Goal: Task Accomplishment & Management: Manage account settings

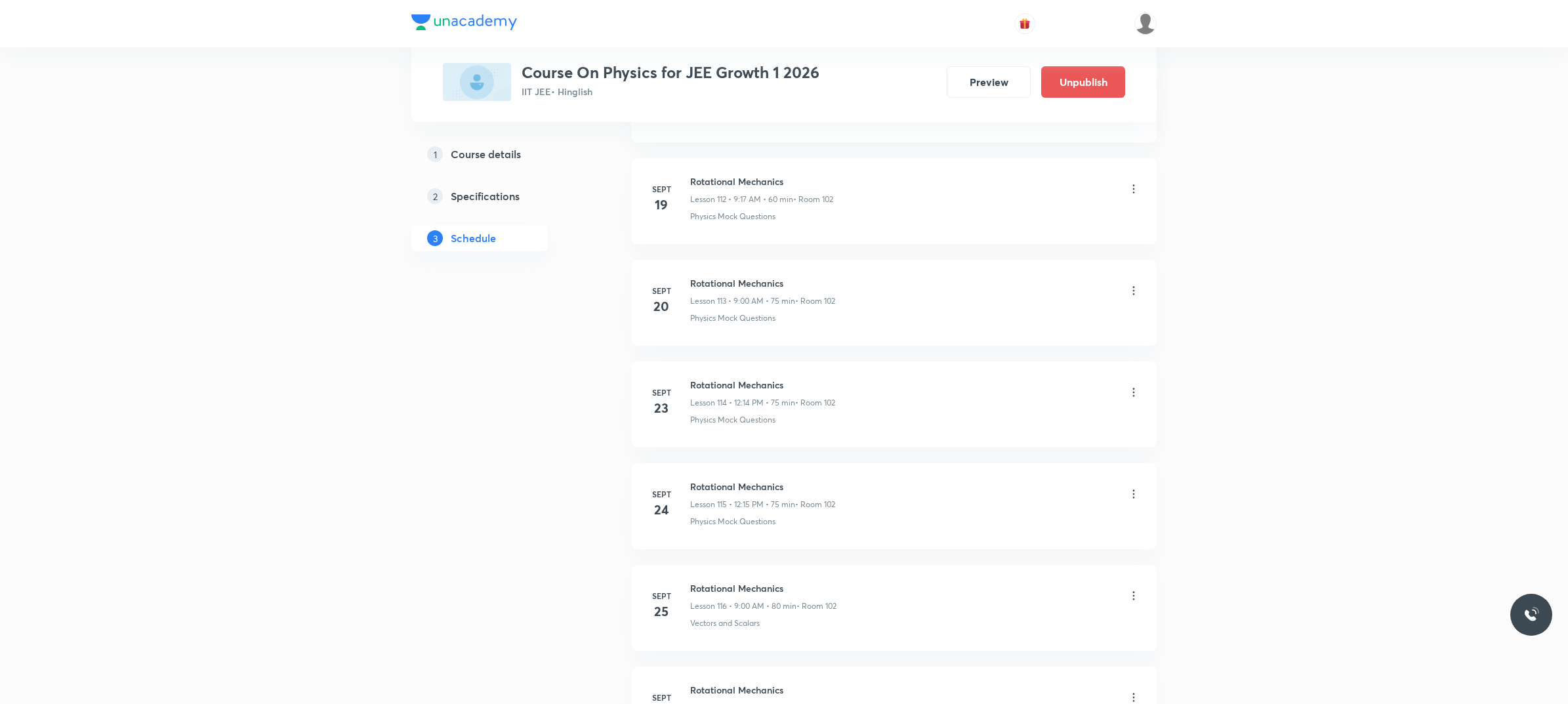
scroll to position [12564, 0]
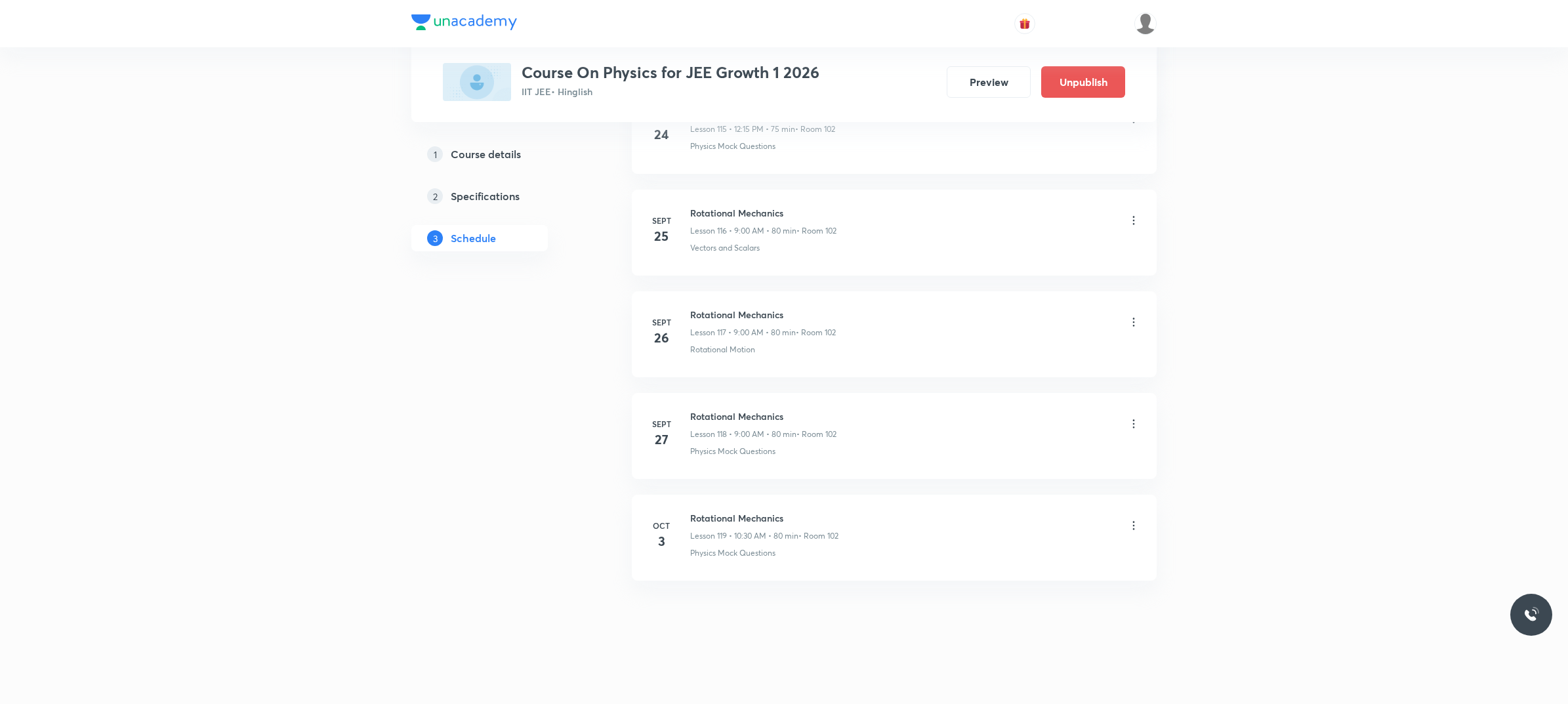
click at [695, 523] on h6 "Rotational Mechanics" at bounding box center [764, 518] width 148 height 14
click at [697, 515] on h6 "Rotational Mechanics" at bounding box center [764, 518] width 148 height 14
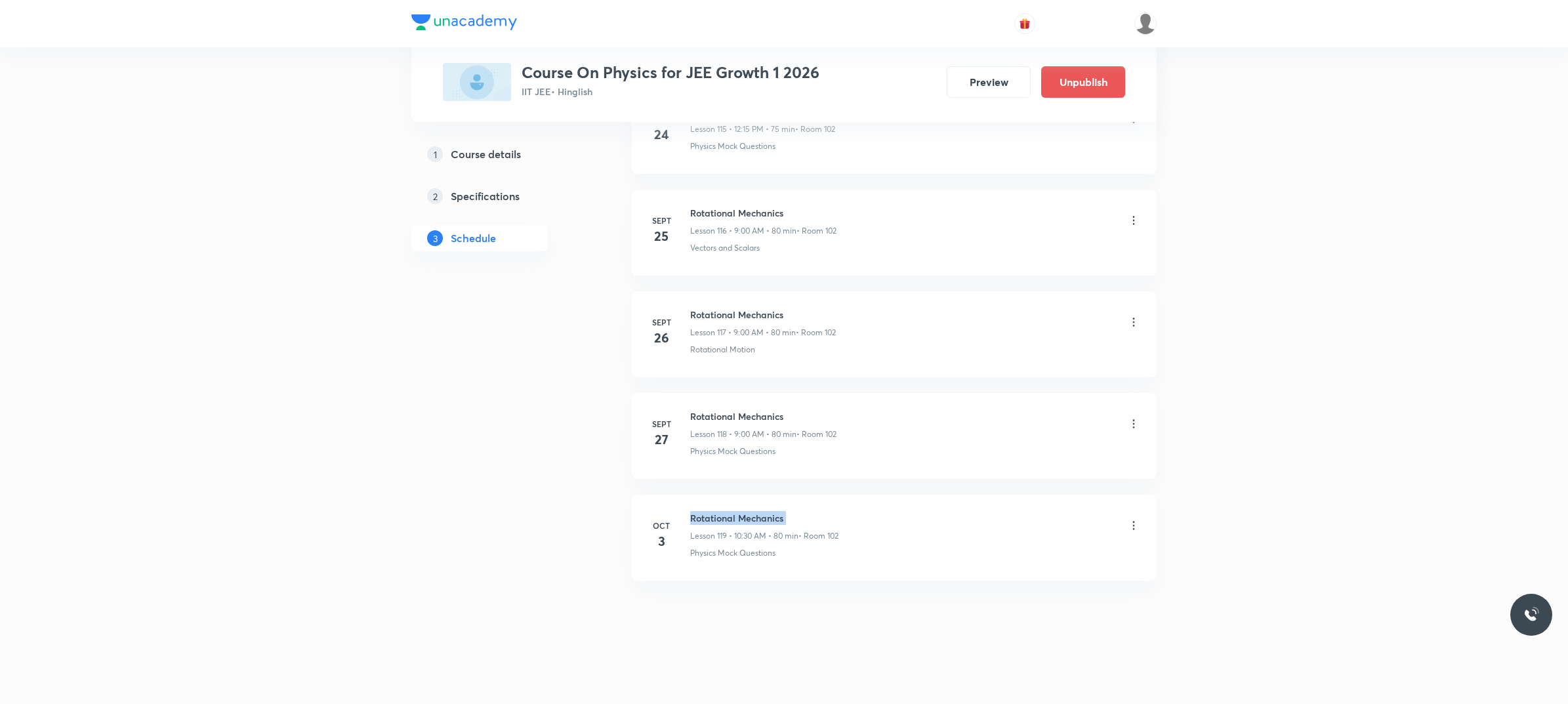
click at [697, 515] on h6 "Rotational Mechanics" at bounding box center [764, 518] width 148 height 14
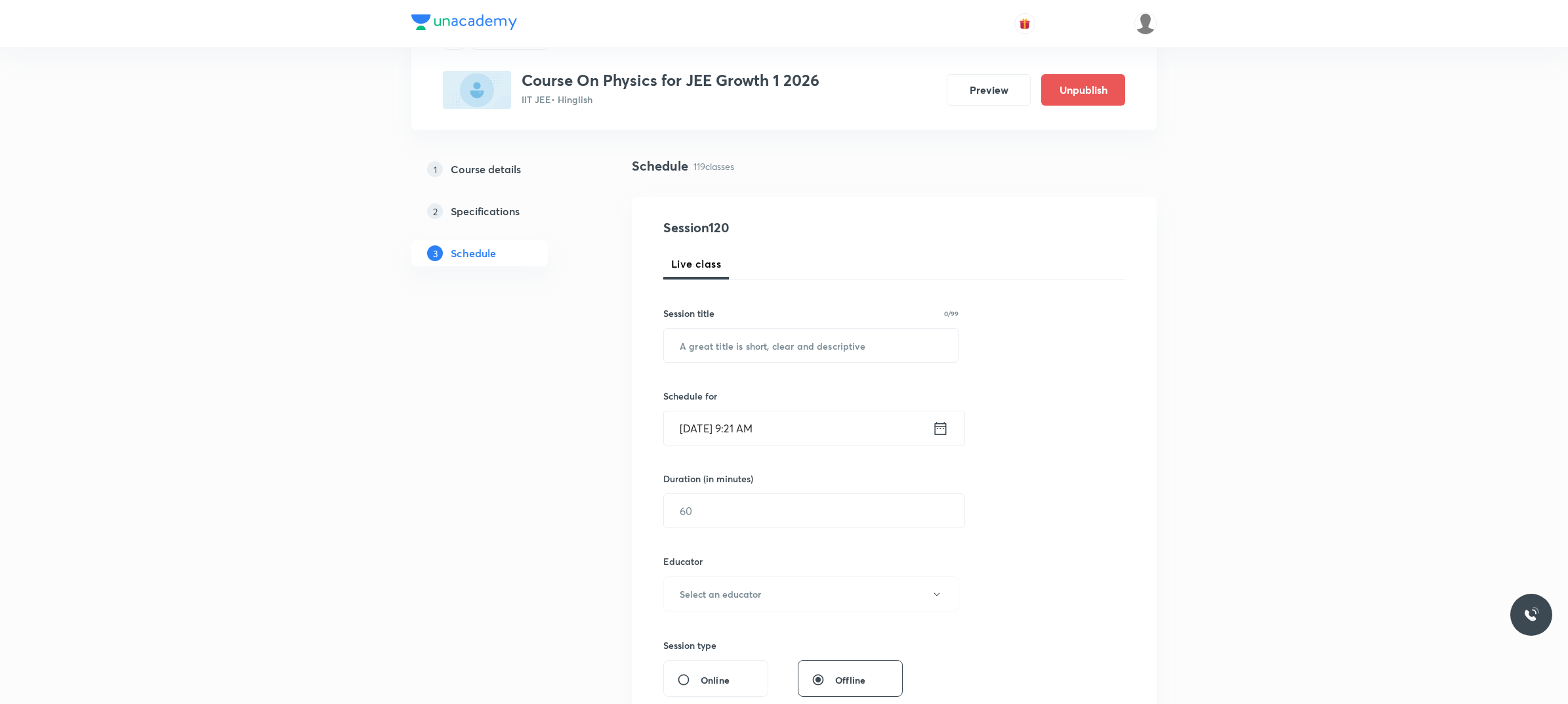
scroll to position [0, 0]
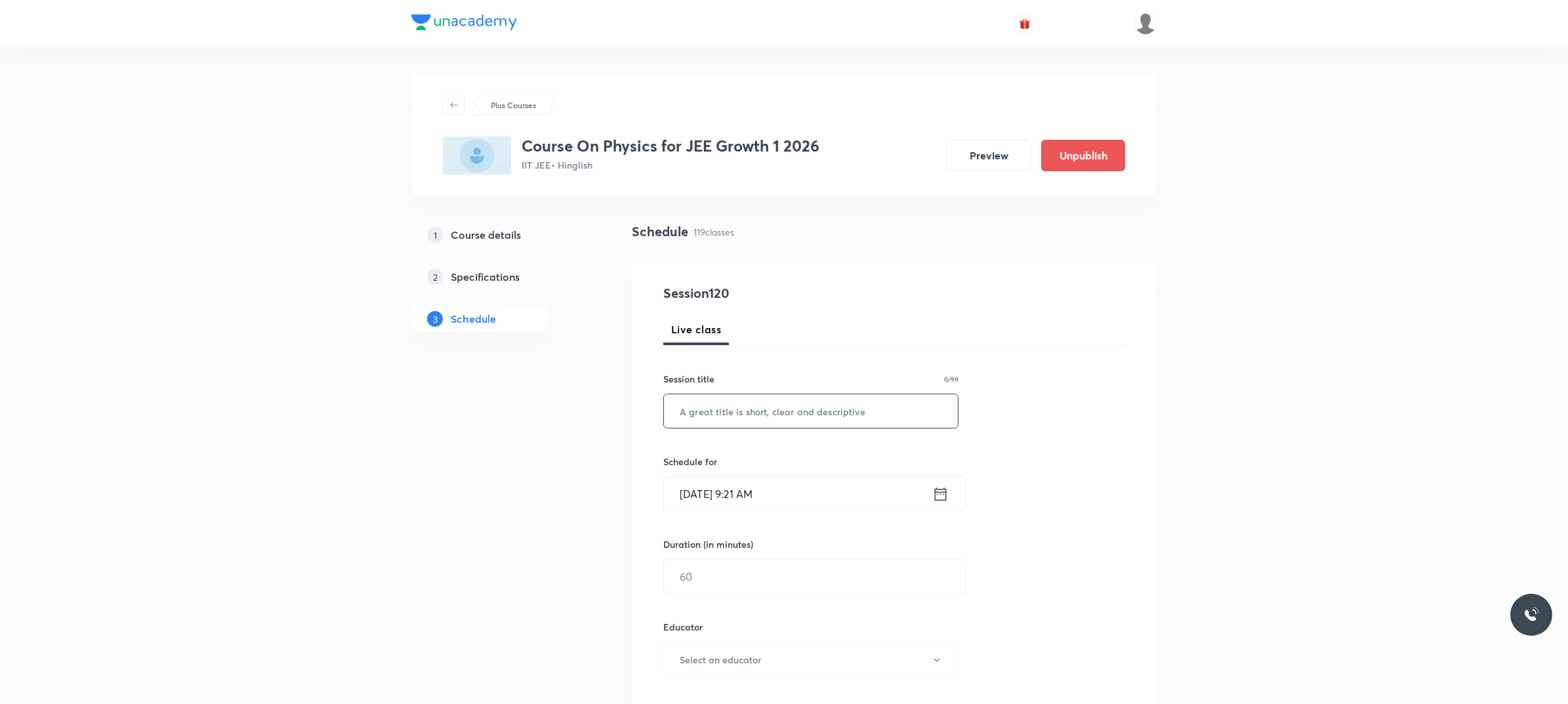
click at [761, 401] on input "text" at bounding box center [811, 411] width 294 height 34
paste input "Rotational Mechanics"
type input "Rotational Mechanics"
click at [801, 499] on input "Oct 4, 2025, 9:21 AM" at bounding box center [798, 493] width 268 height 34
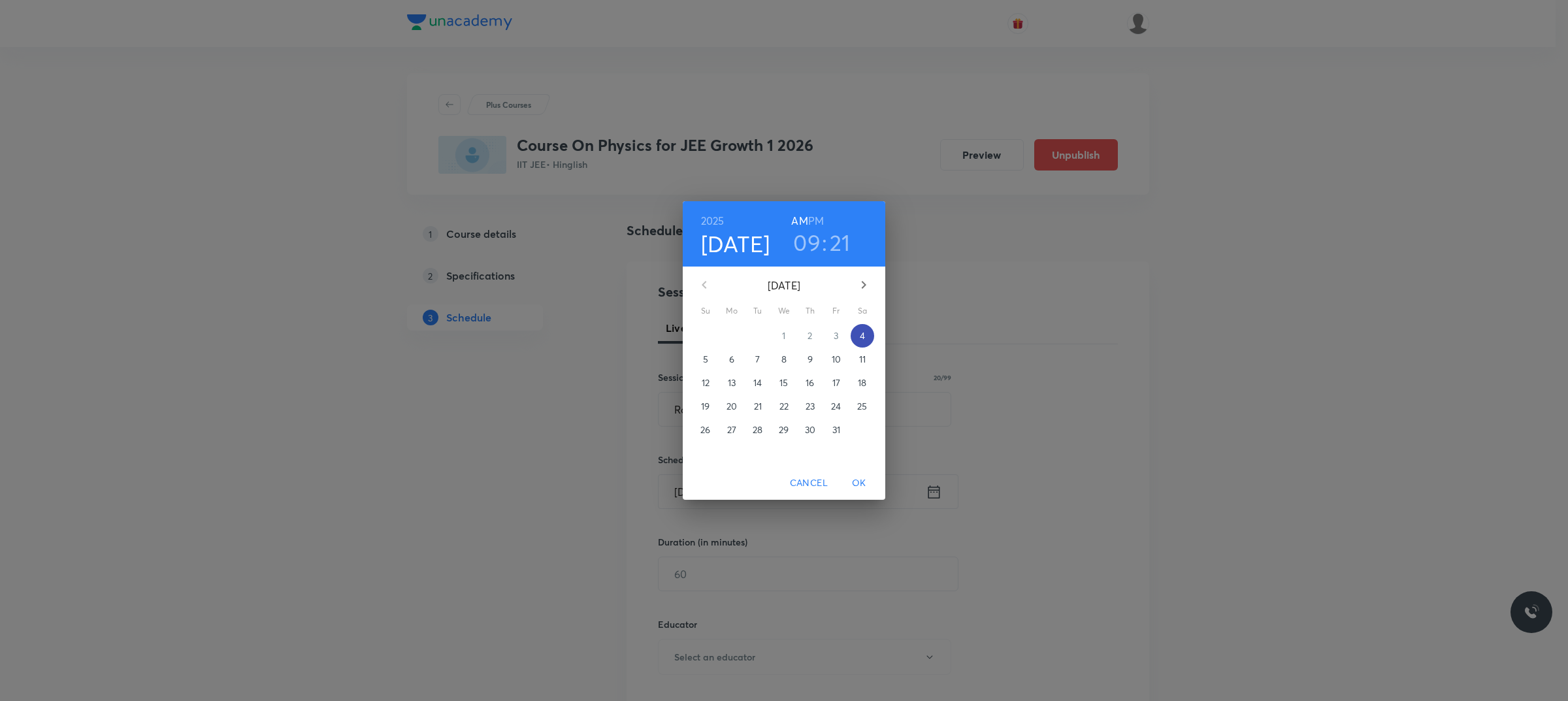
click at [867, 334] on span "4" at bounding box center [863, 335] width 23 height 13
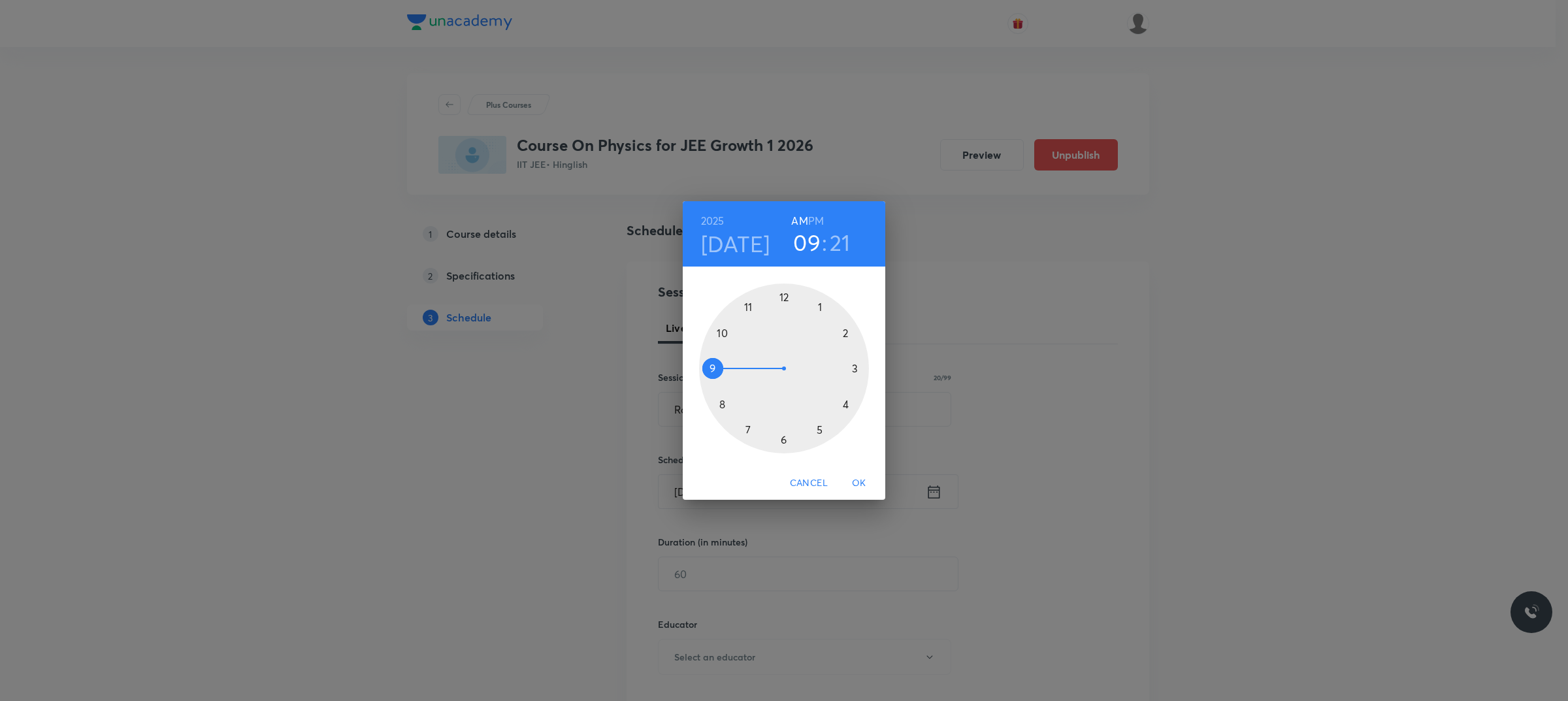
click at [707, 364] on div at bounding box center [784, 368] width 170 height 170
click at [836, 416] on div at bounding box center [784, 368] width 170 height 170
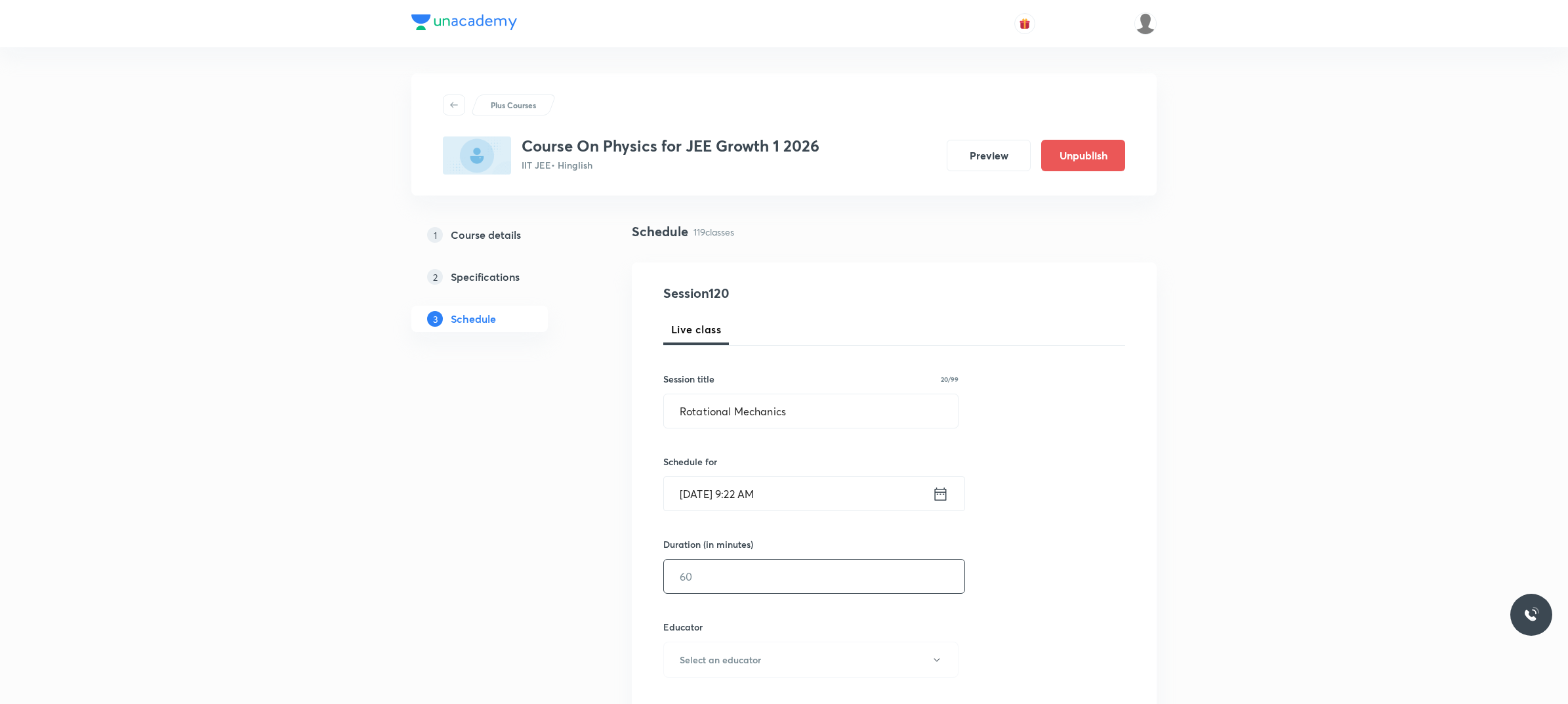
click at [799, 575] on input "text" at bounding box center [814, 576] width 300 height 34
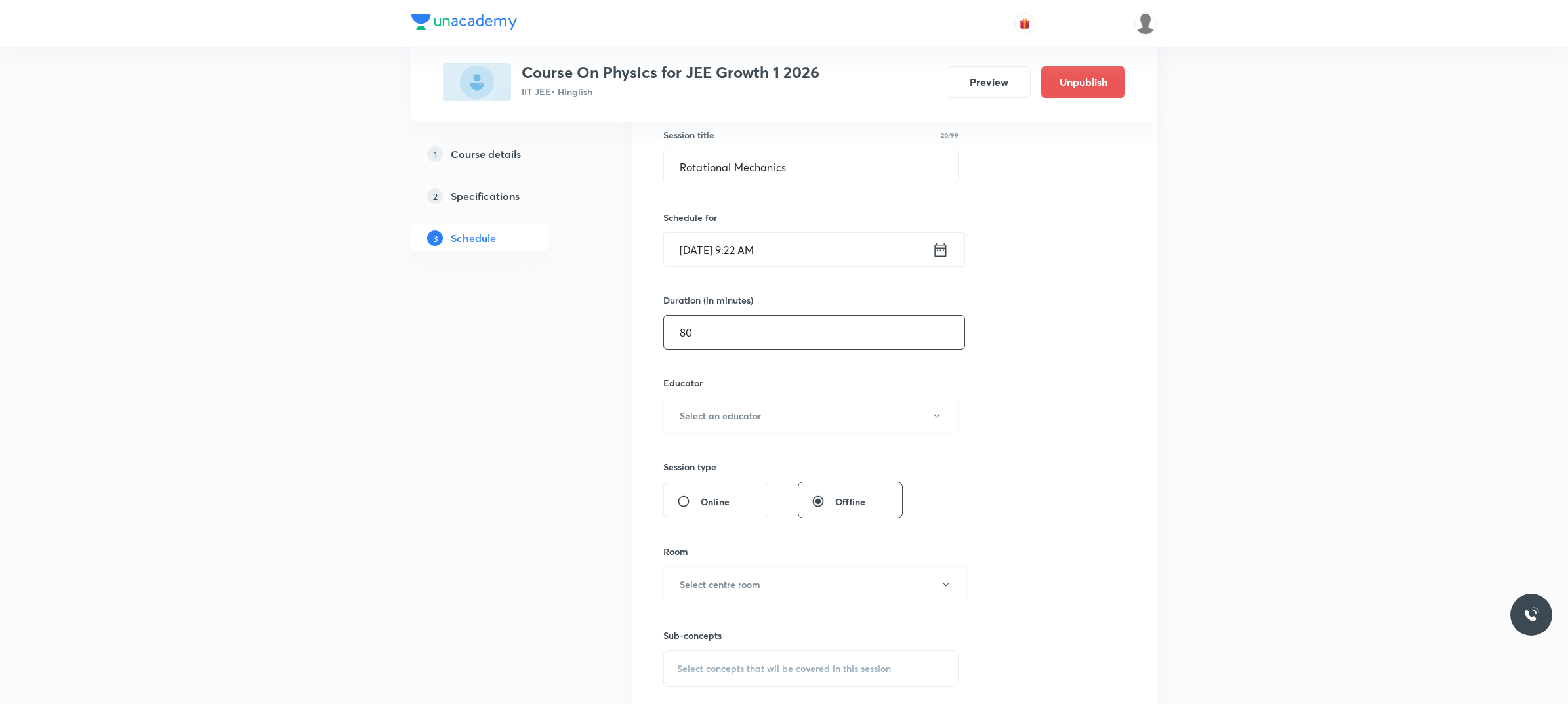
scroll to position [246, 0]
type input "80"
click at [815, 413] on button "Select an educator" at bounding box center [811, 413] width 295 height 36
click at [713, 482] on span "Abhay Mishra" at bounding box center [812, 482] width 287 height 14
click at [723, 592] on button "Select centre room" at bounding box center [816, 582] width 305 height 36
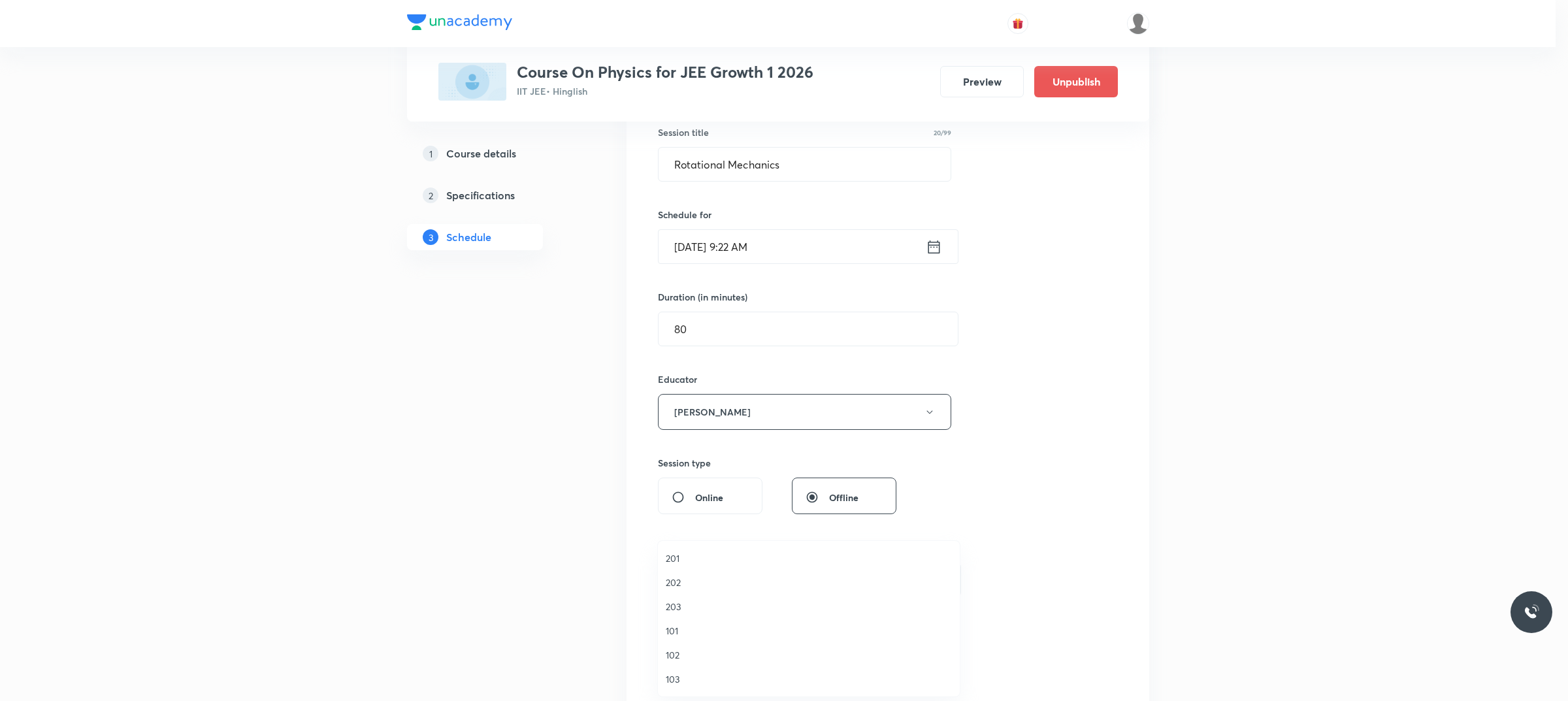
click at [686, 650] on span "102" at bounding box center [808, 654] width 286 height 14
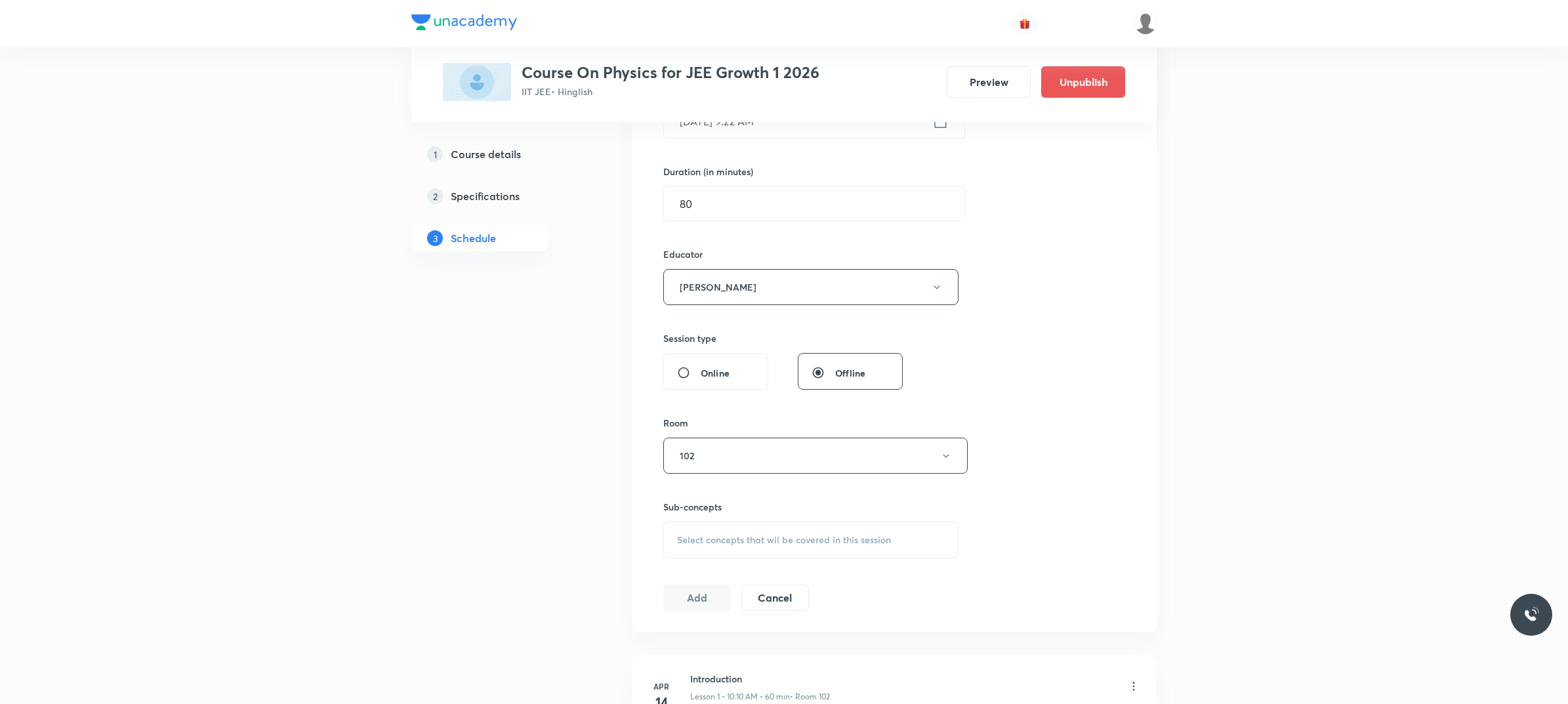
scroll to position [410, 0]
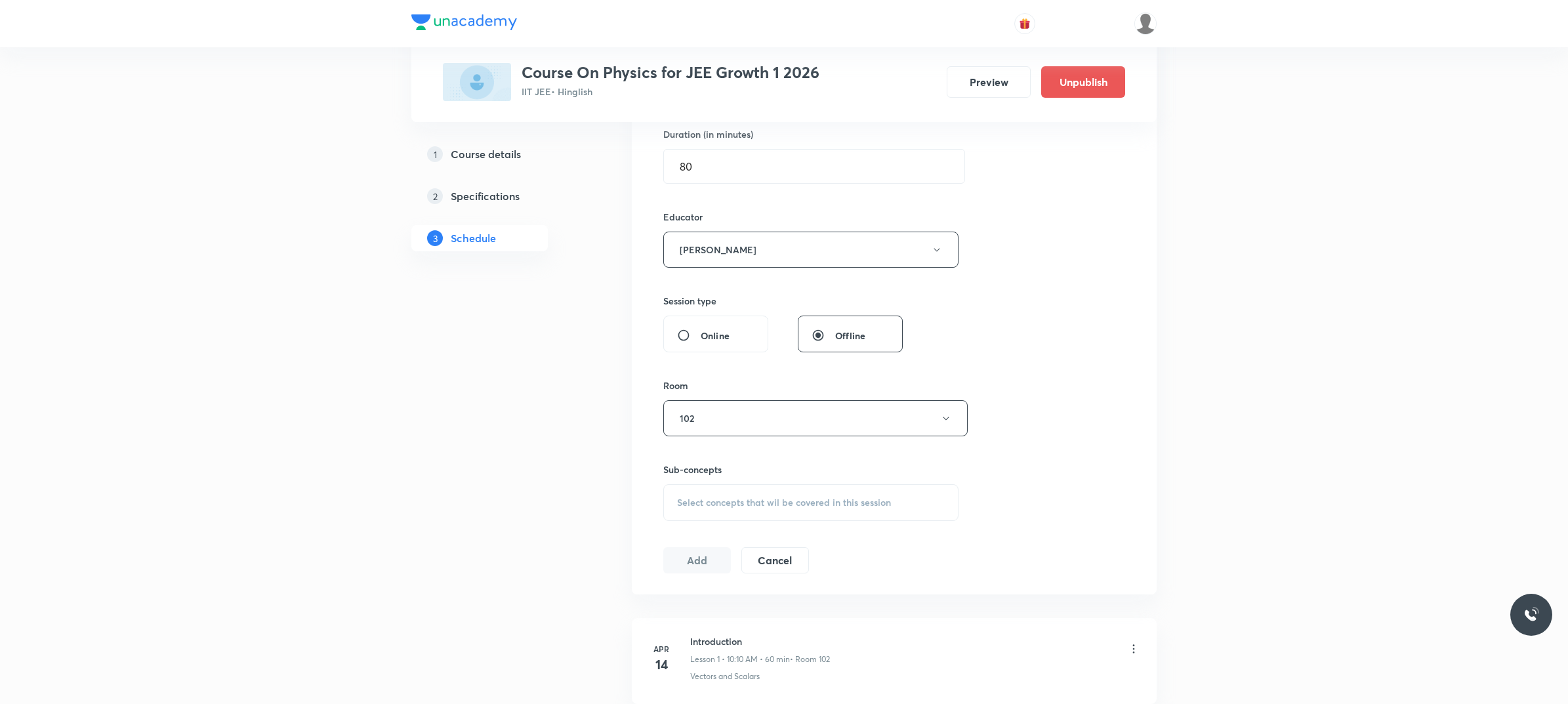
click at [776, 518] on div "Select concepts that wil be covered in this session" at bounding box center [811, 502] width 295 height 37
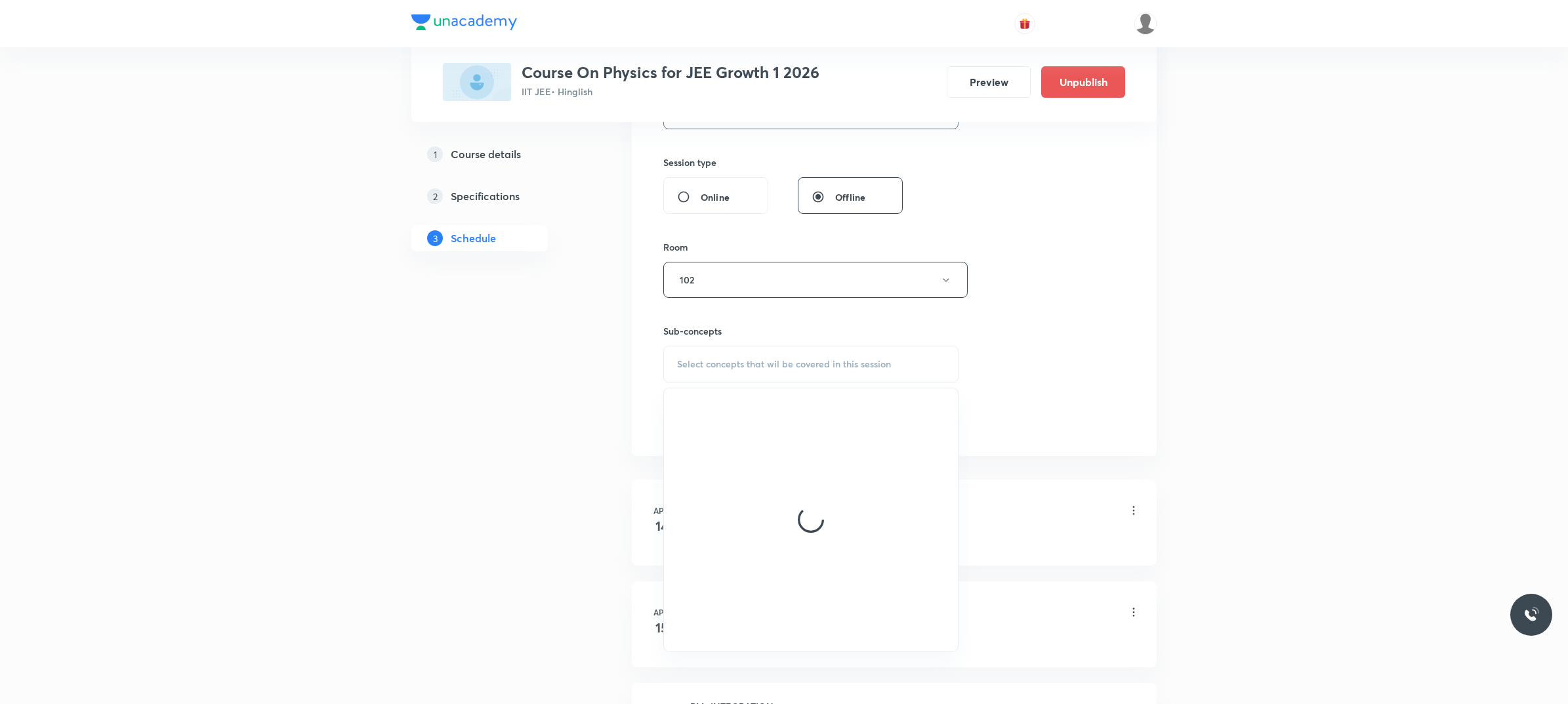
scroll to position [574, 0]
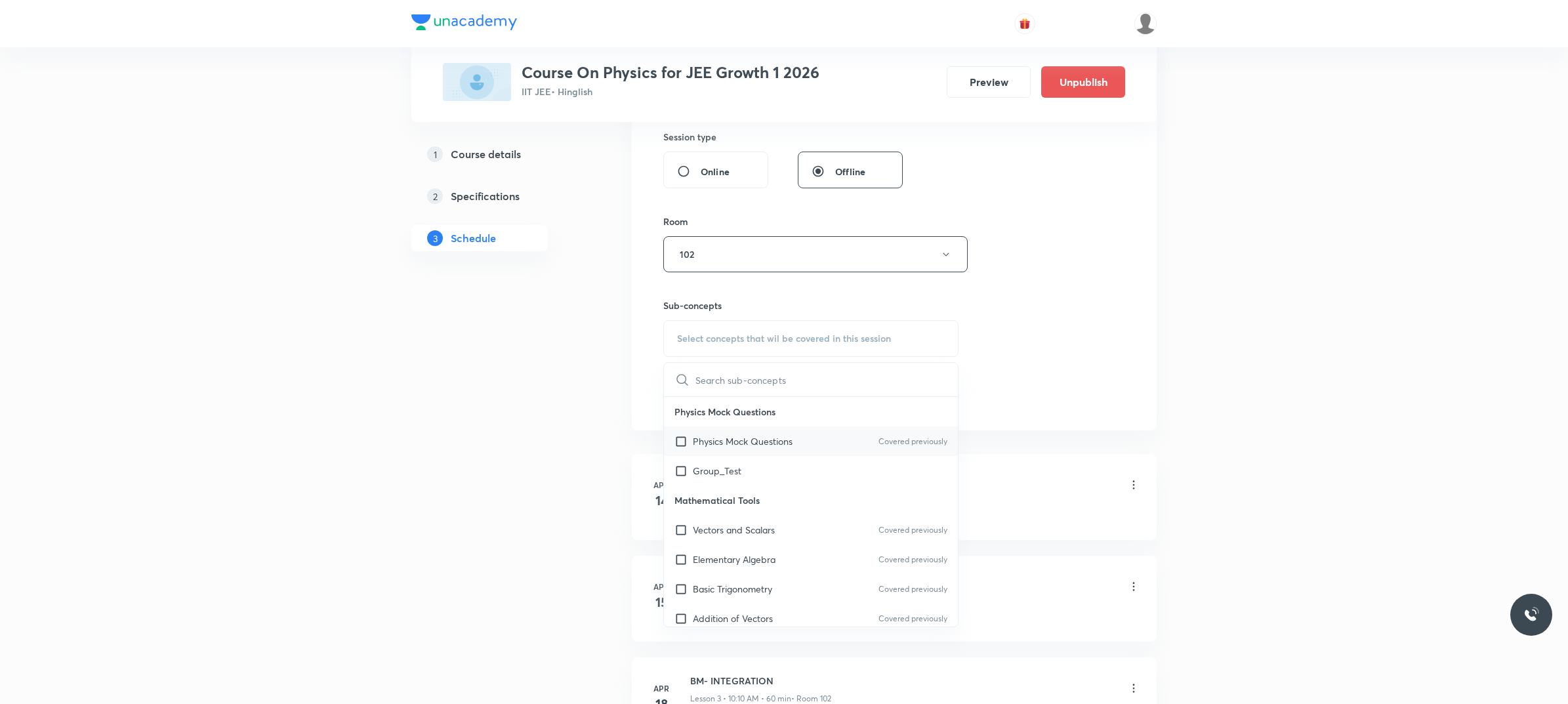
click at [745, 448] on p "Physics Mock Questions" at bounding box center [742, 441] width 100 height 14
checkbox input "true"
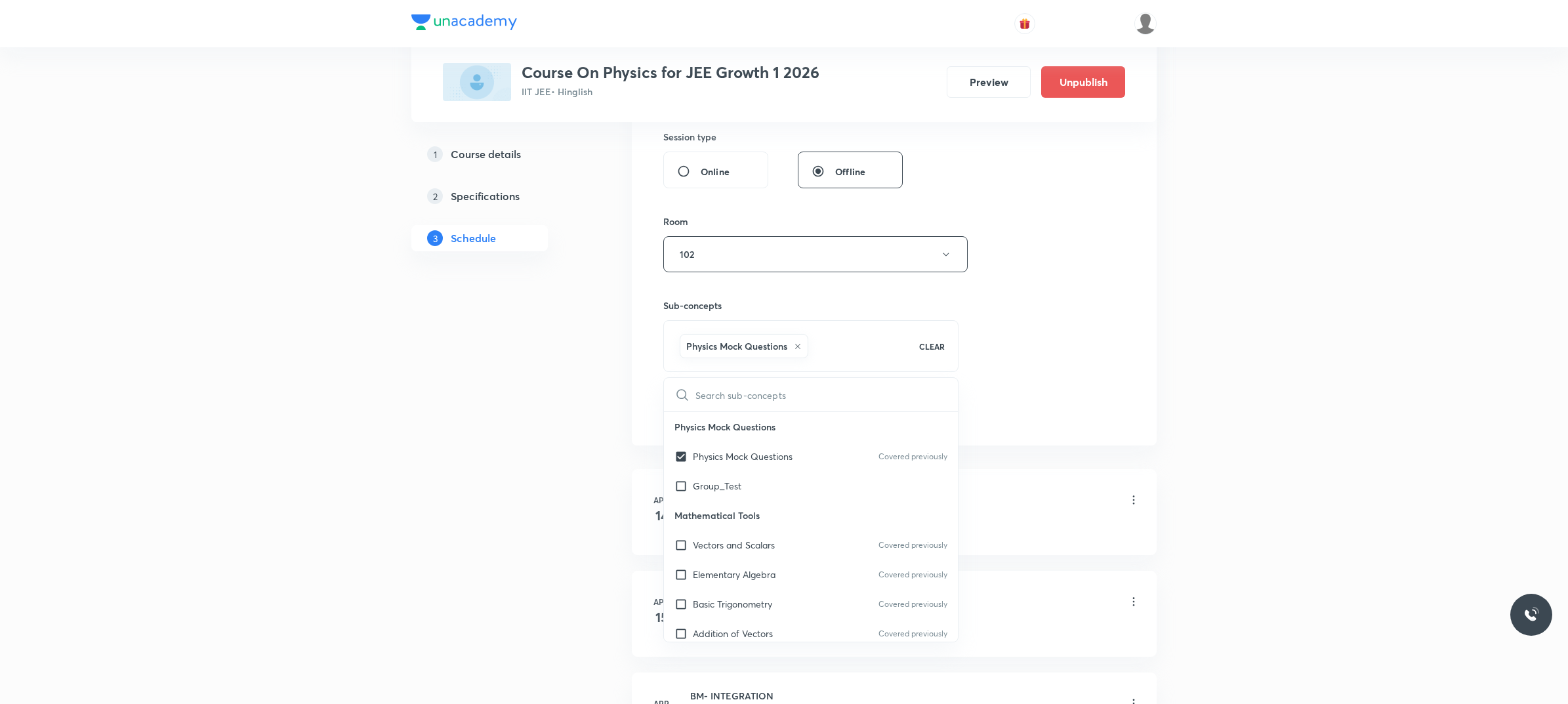
click at [1075, 329] on div "Session 120 Live class Session title 20/99 Rotational Mechanics ​ Schedule for …" at bounding box center [894, 67] width 462 height 715
click at [681, 417] on button "Add" at bounding box center [697, 410] width 68 height 26
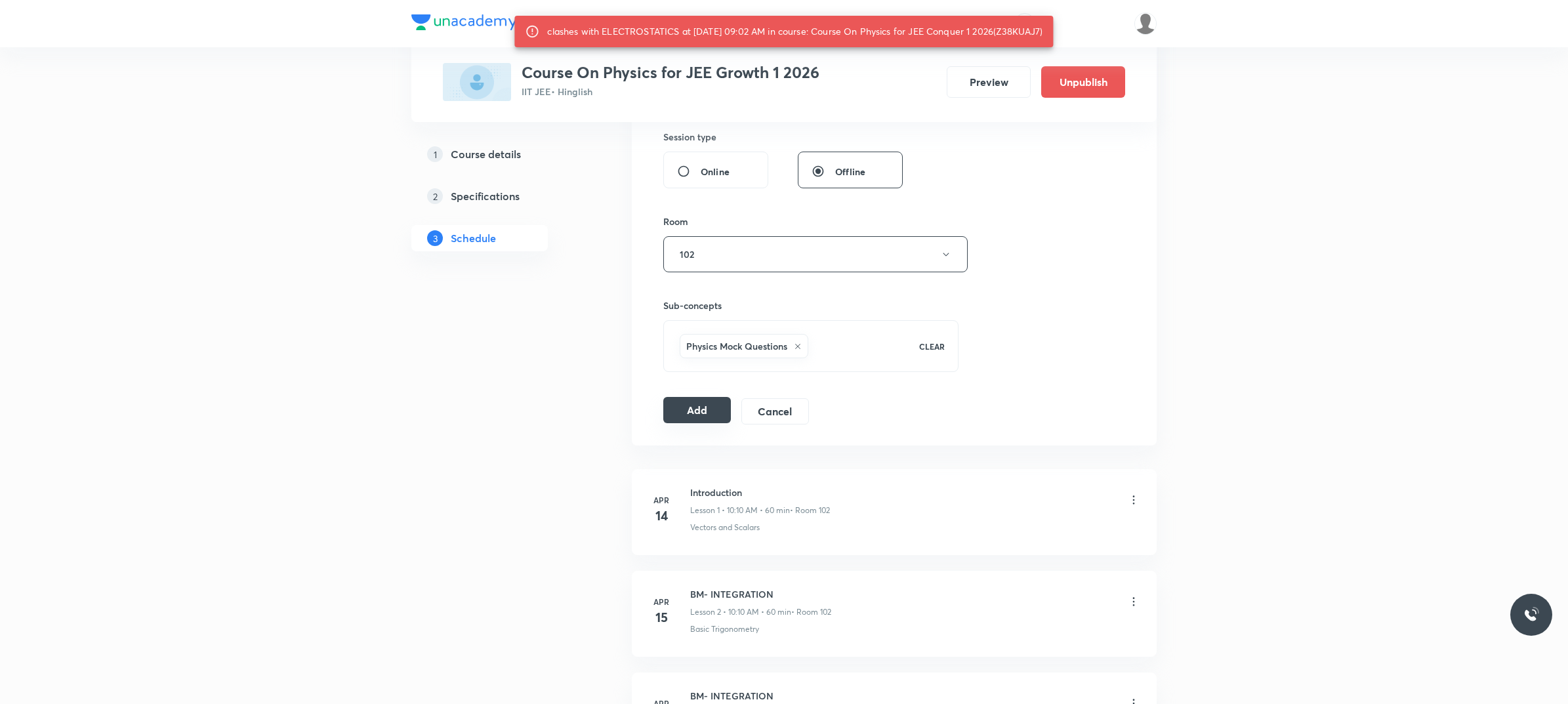
click at [685, 405] on button "Add" at bounding box center [697, 410] width 68 height 26
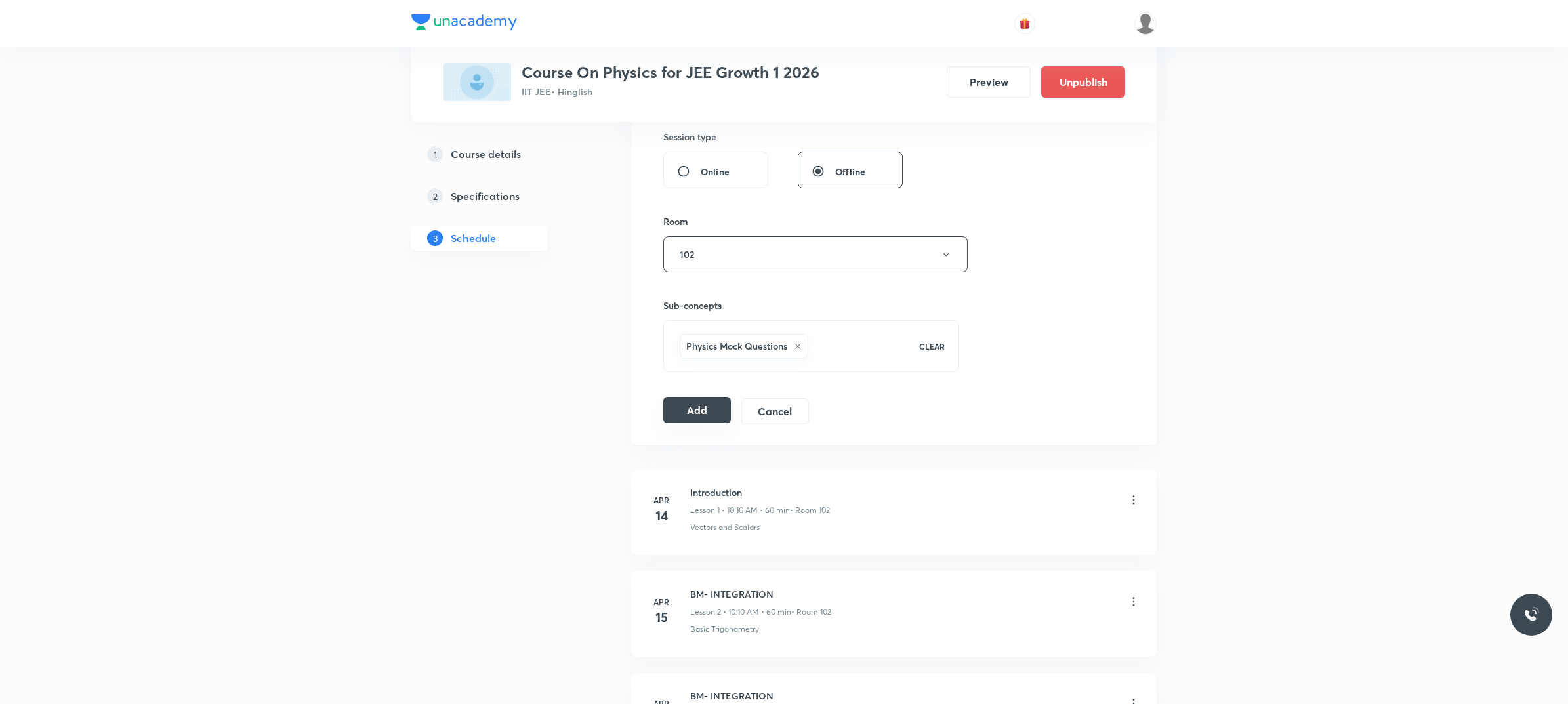
click at [685, 405] on button "Add" at bounding box center [697, 410] width 68 height 26
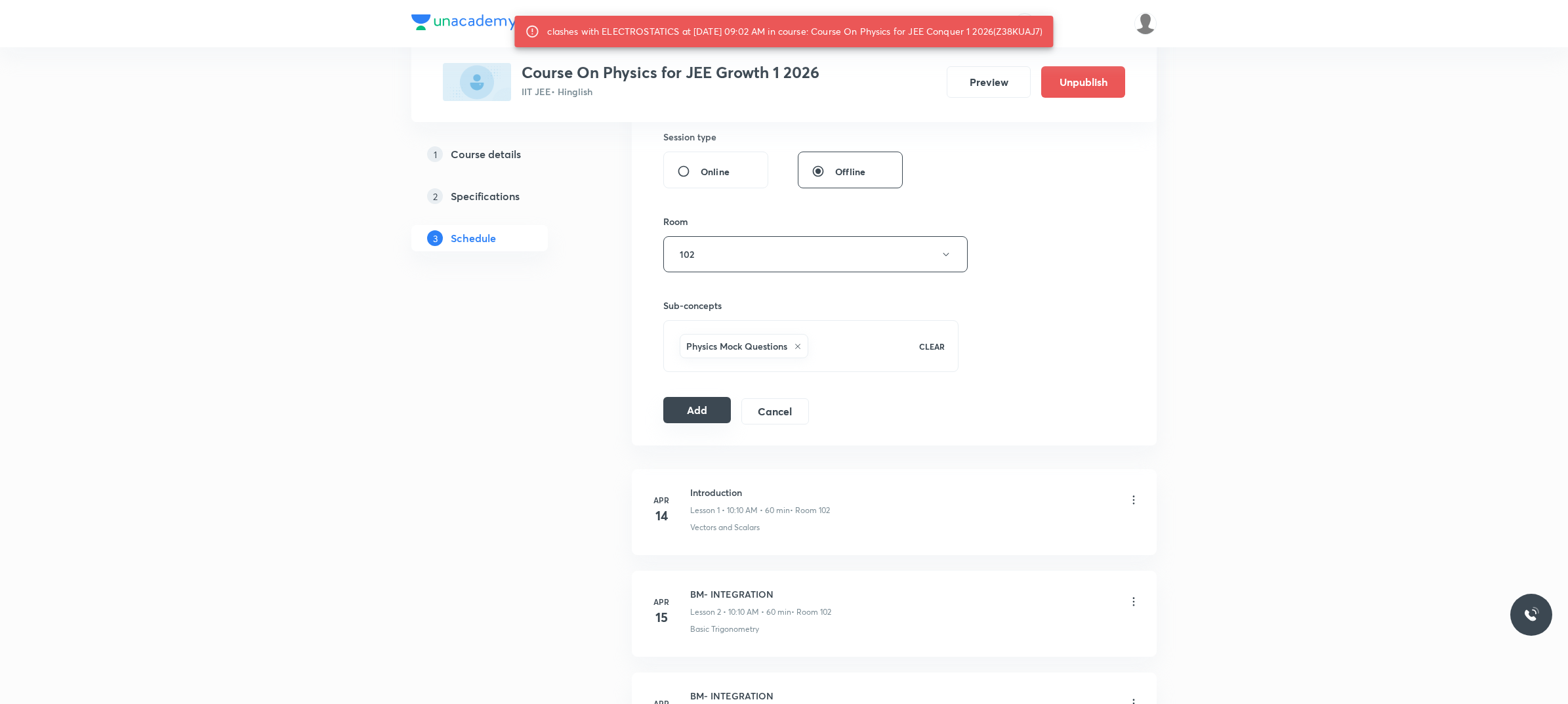
click at [702, 414] on button "Add" at bounding box center [697, 410] width 68 height 26
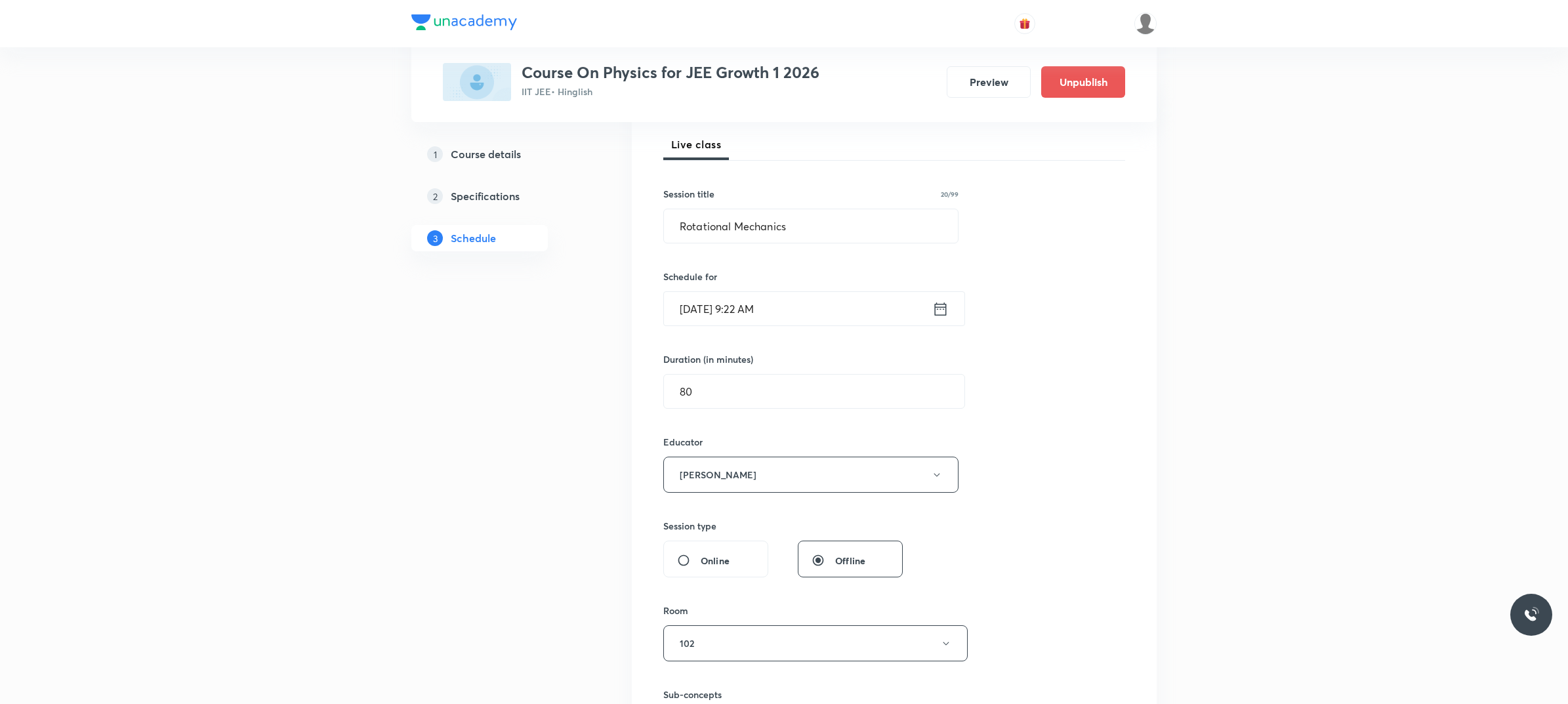
scroll to position [328, 0]
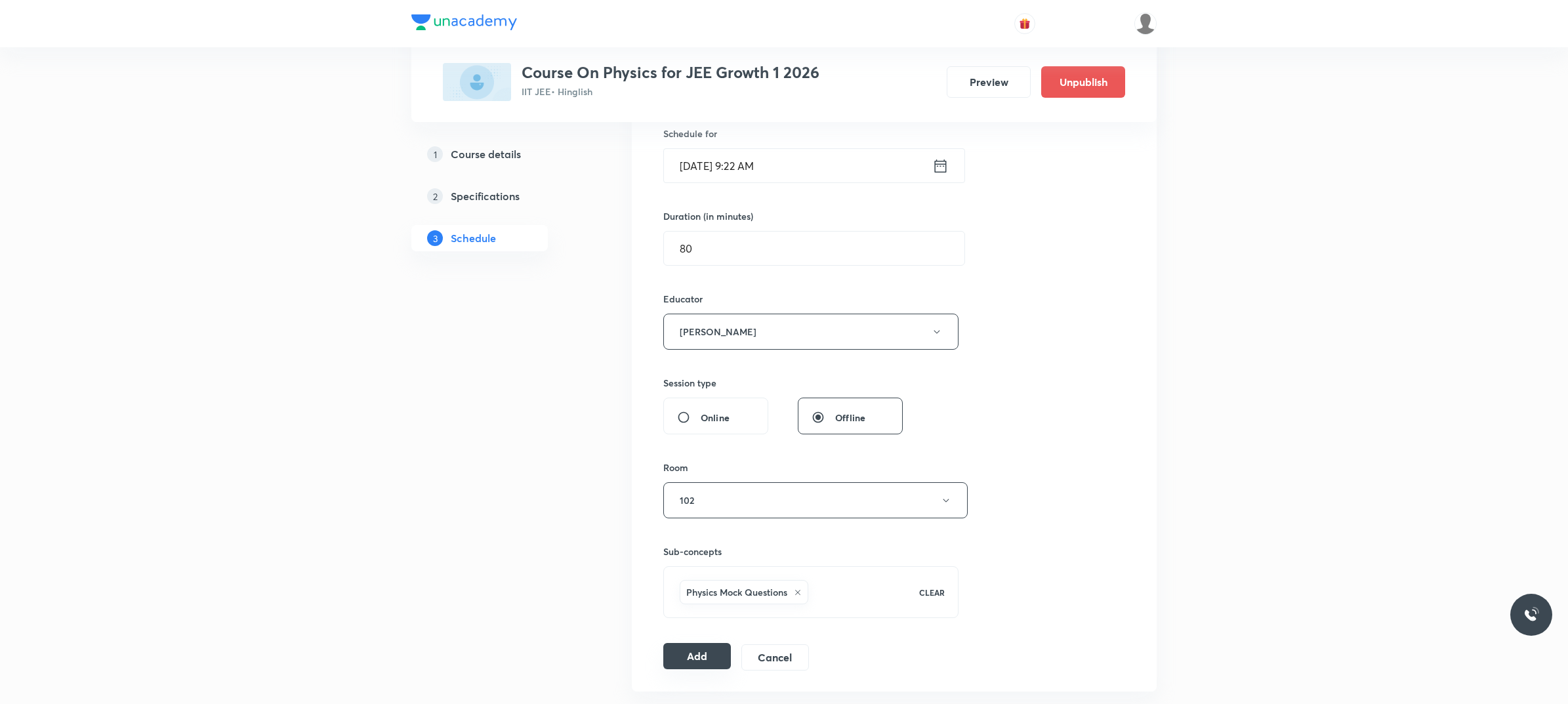
click at [685, 652] on button "Add" at bounding box center [697, 656] width 68 height 26
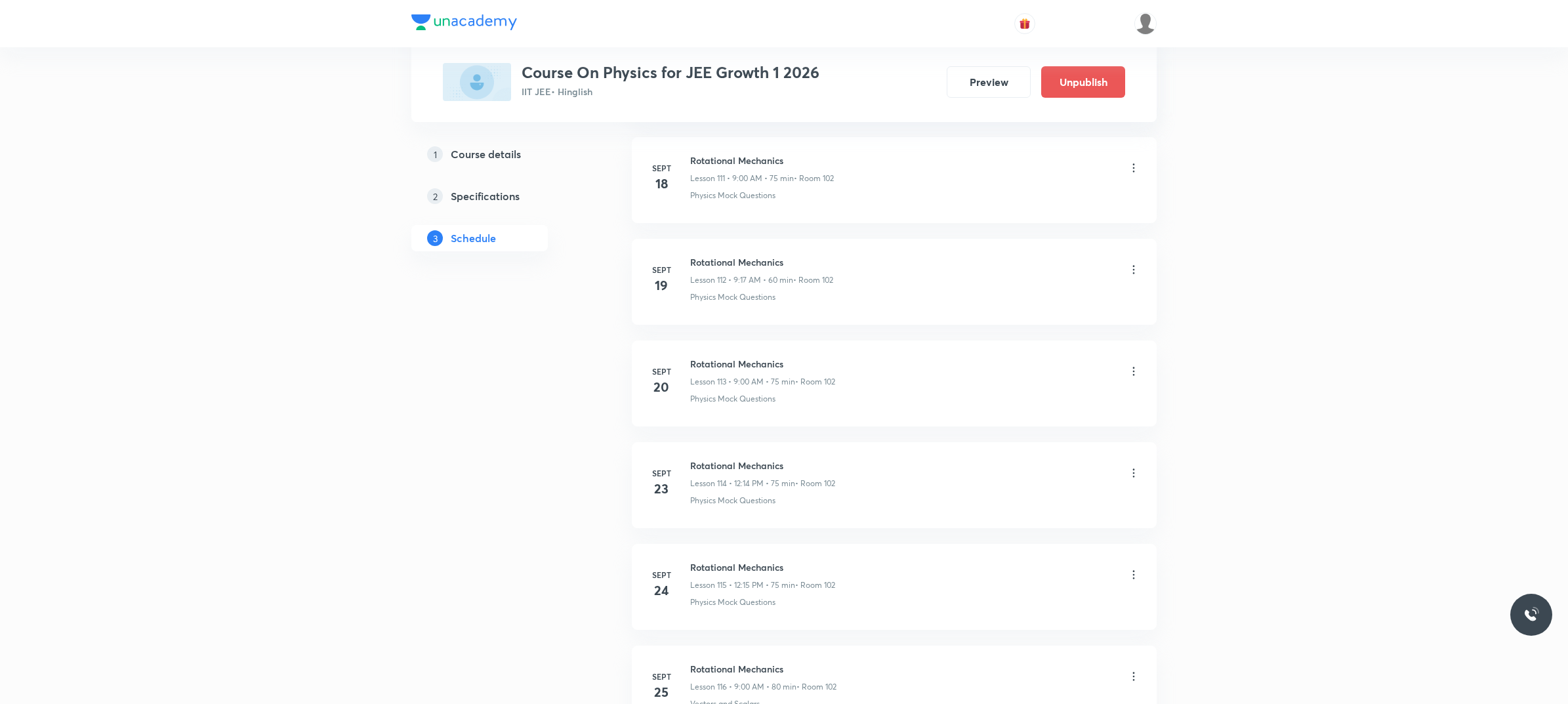
scroll to position [11977, 0]
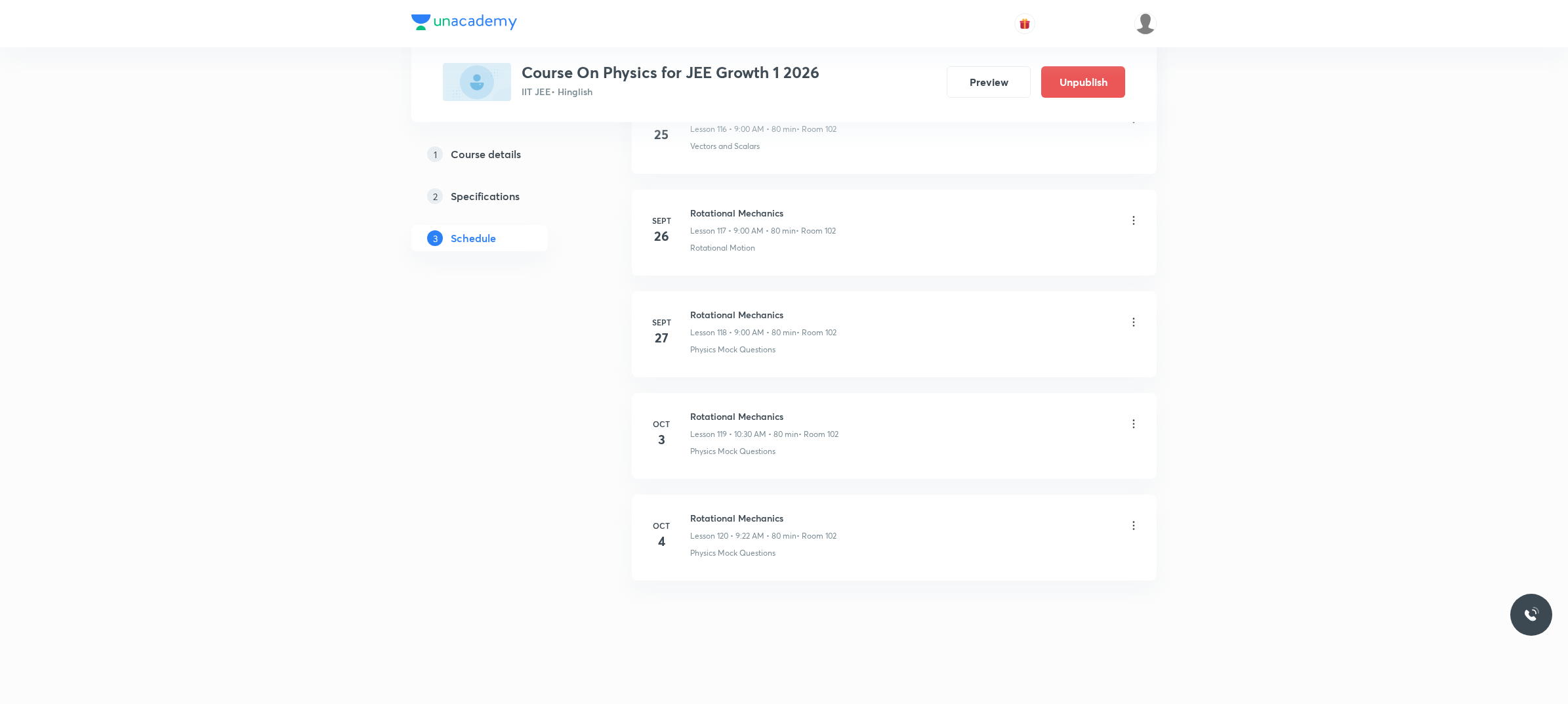
click at [695, 524] on h6 "Rotational Mechanics" at bounding box center [763, 518] width 146 height 14
click at [702, 512] on h6 "Rotational Mechanics" at bounding box center [763, 518] width 146 height 14
click at [697, 512] on h6 "Rotational Mechanics" at bounding box center [763, 518] width 146 height 14
click at [693, 513] on h6 "Rotational Mechanics" at bounding box center [763, 518] width 146 height 14
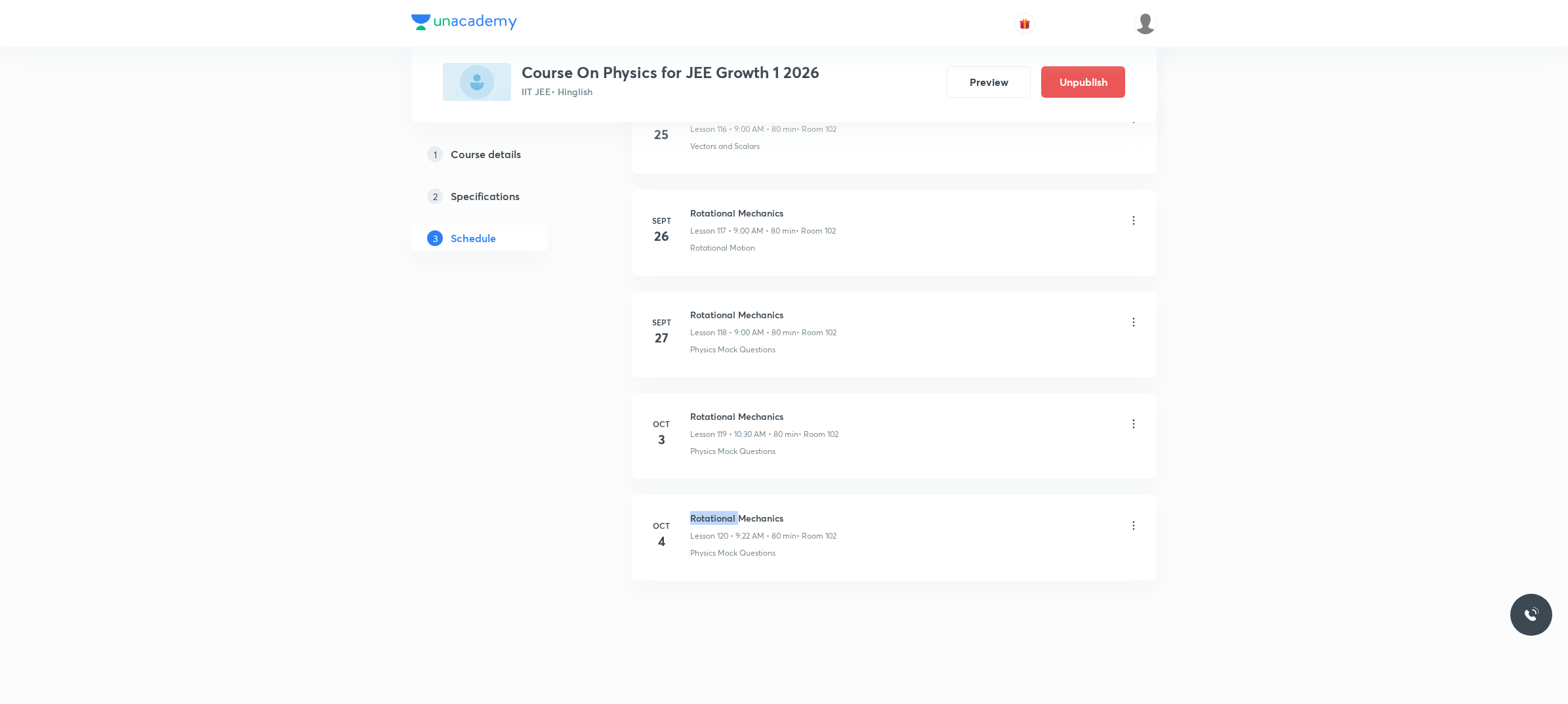
click at [692, 513] on h6 "Rotational Mechanics" at bounding box center [763, 518] width 146 height 14
click at [692, 517] on h6 "Rotational Mechanics" at bounding box center [763, 518] width 146 height 14
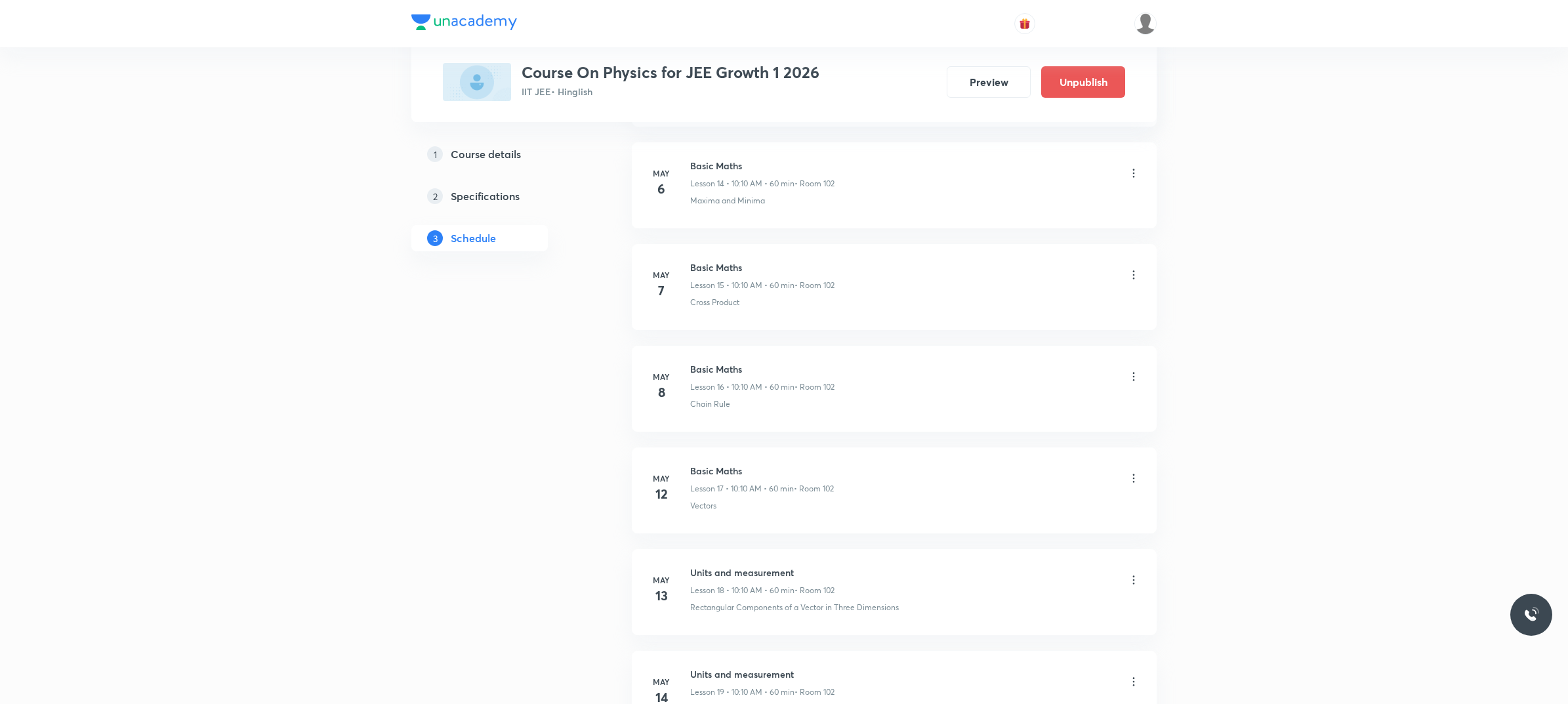
scroll to position [1401, 0]
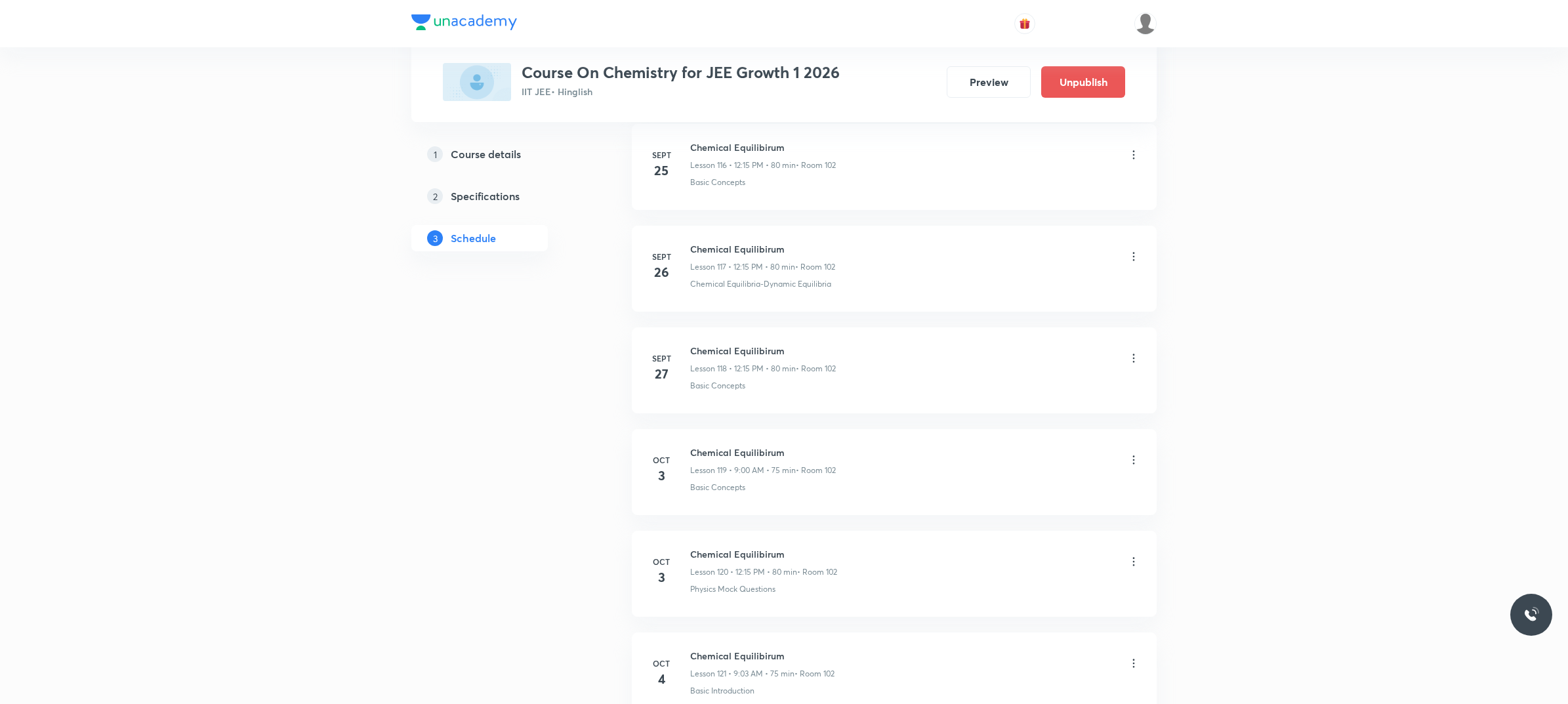
scroll to position [12767, 0]
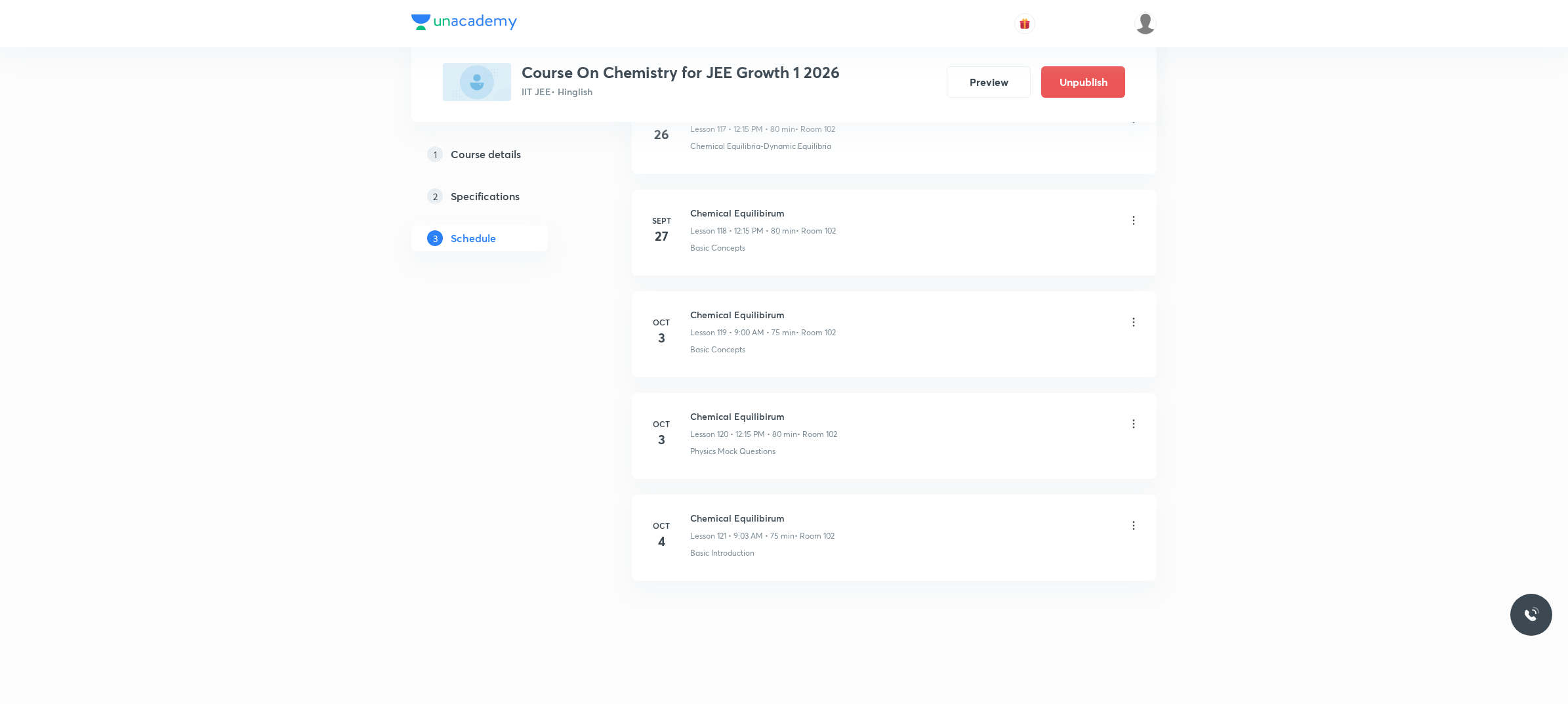
click at [1139, 528] on li "Oct 4 Chemical Equilibirum Lesson 121 • 9:03 AM • 75 min • Room 102 Basic Intro…" at bounding box center [894, 537] width 525 height 86
click at [1133, 528] on icon at bounding box center [1133, 525] width 13 height 13
click at [1038, 585] on li "Delete" at bounding box center [1064, 583] width 144 height 24
click at [979, 678] on button "Delete" at bounding box center [973, 676] width 116 height 32
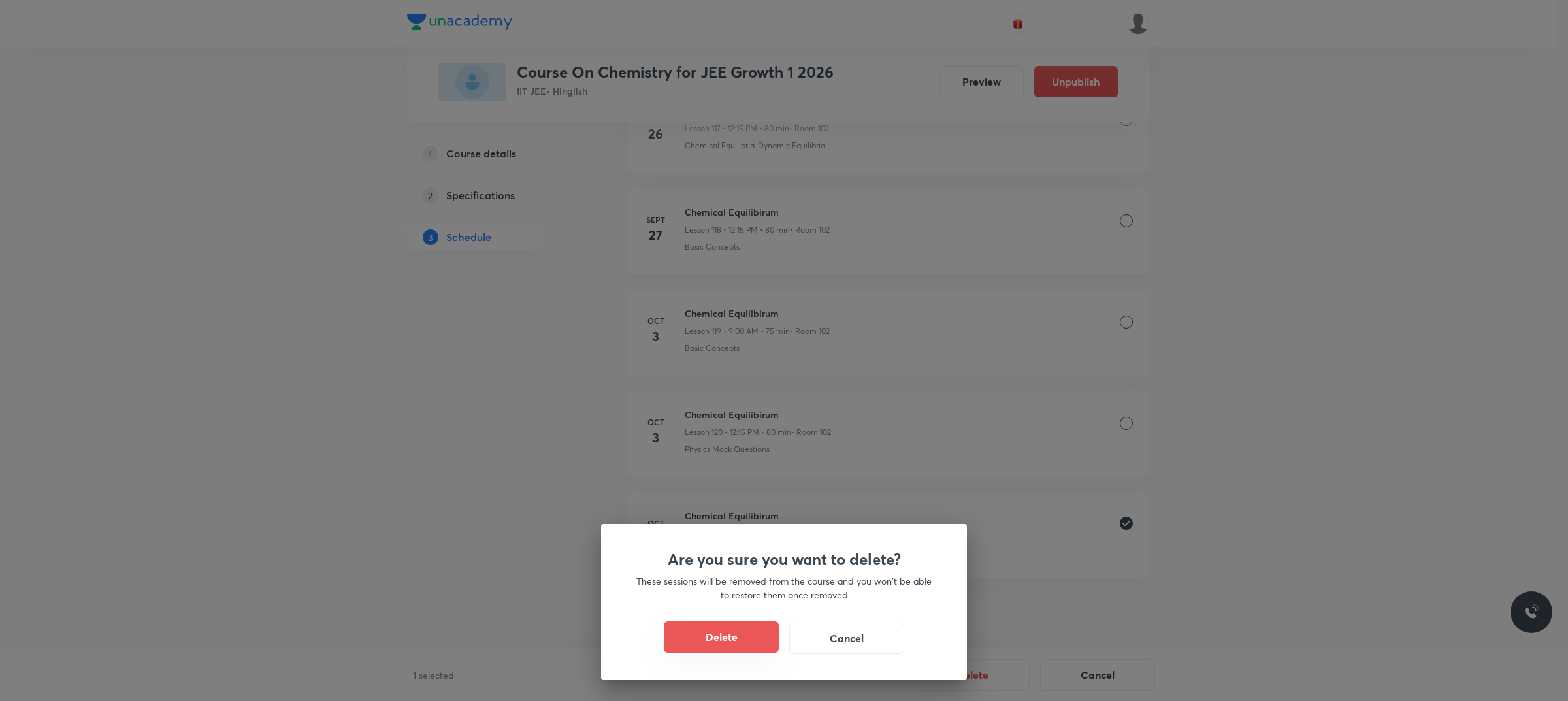
click at [733, 635] on button "Delete" at bounding box center [721, 637] width 115 height 32
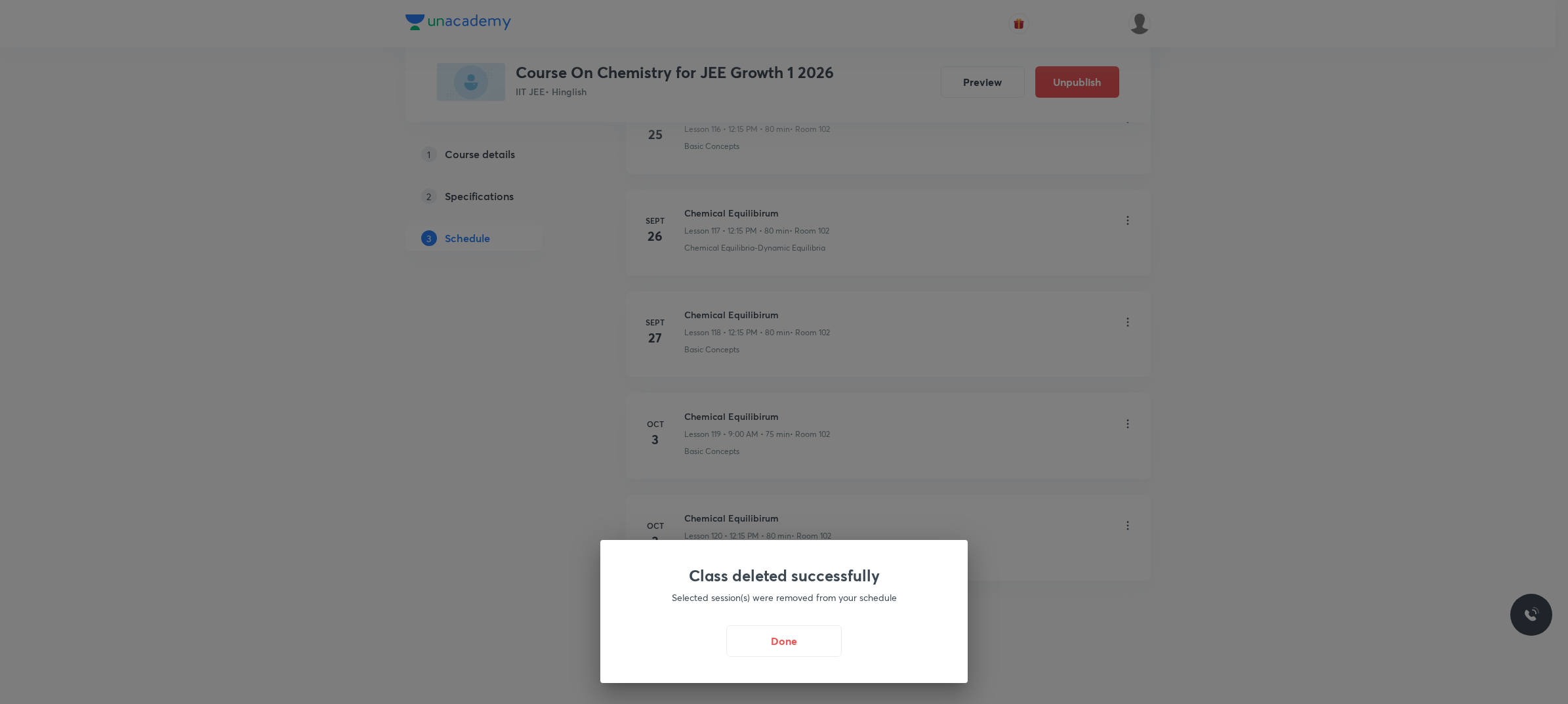
scroll to position [12665, 0]
click at [816, 645] on button "Done" at bounding box center [787, 639] width 116 height 32
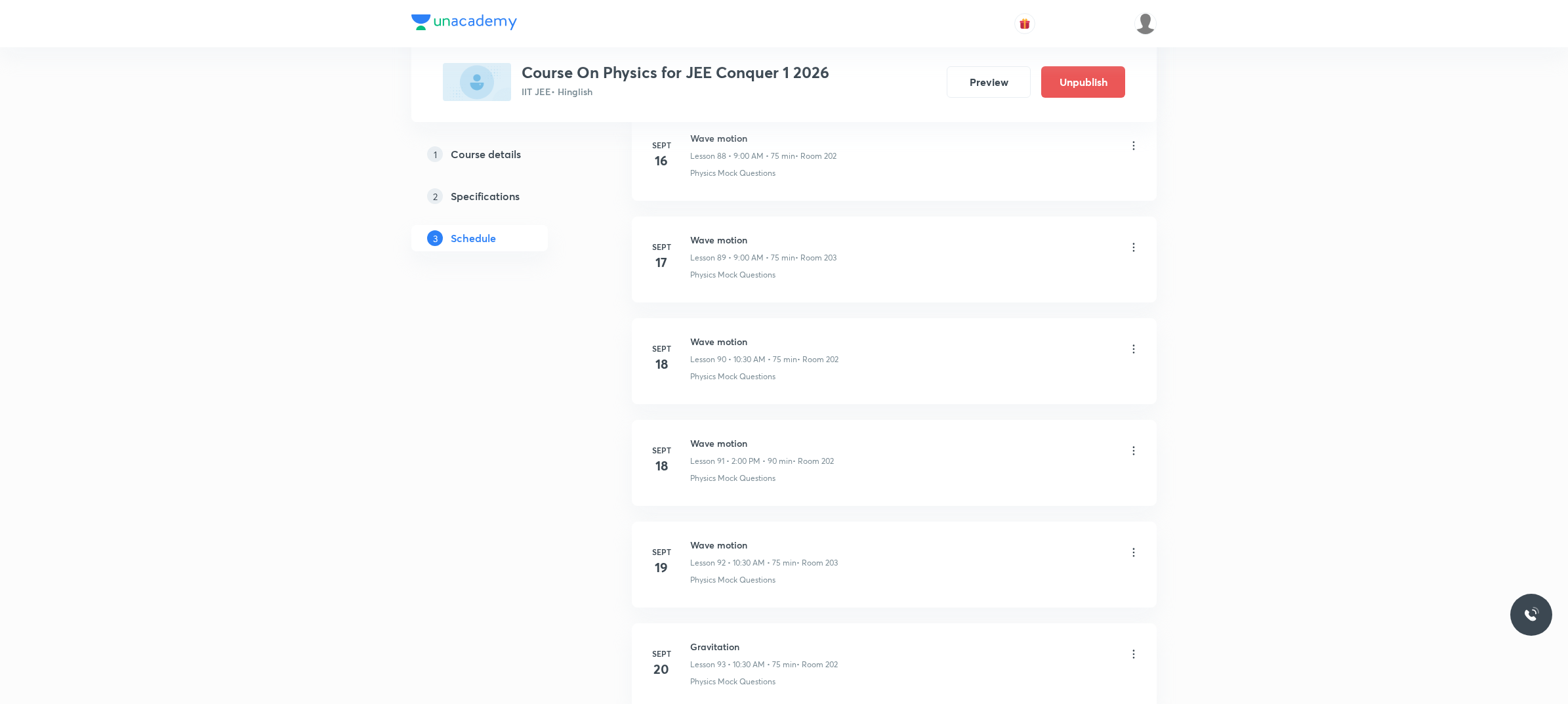
scroll to position [11137, 0]
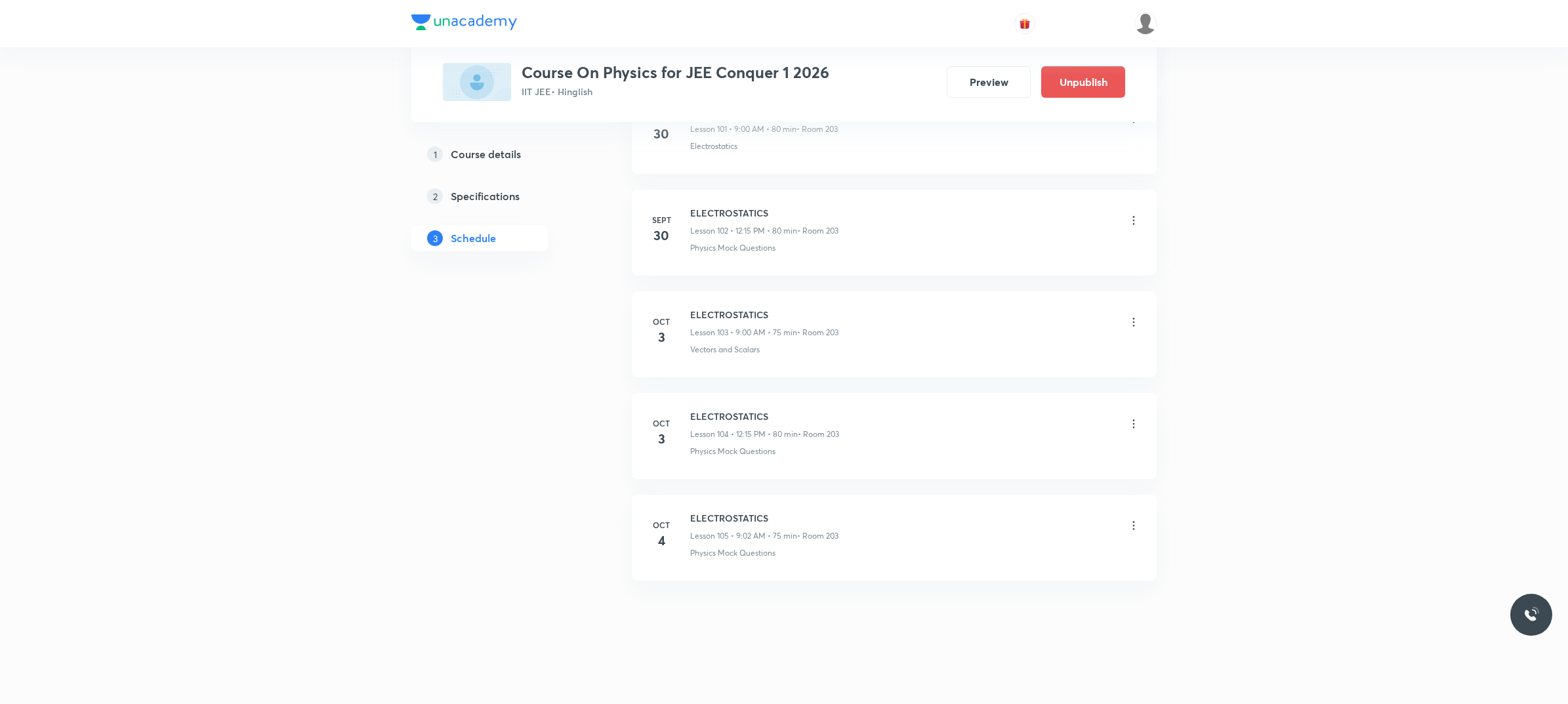
click at [1135, 519] on icon at bounding box center [1133, 525] width 13 height 13
click at [1041, 577] on li "Delete" at bounding box center [1064, 583] width 144 height 24
click at [969, 679] on button "Delete" at bounding box center [973, 676] width 116 height 32
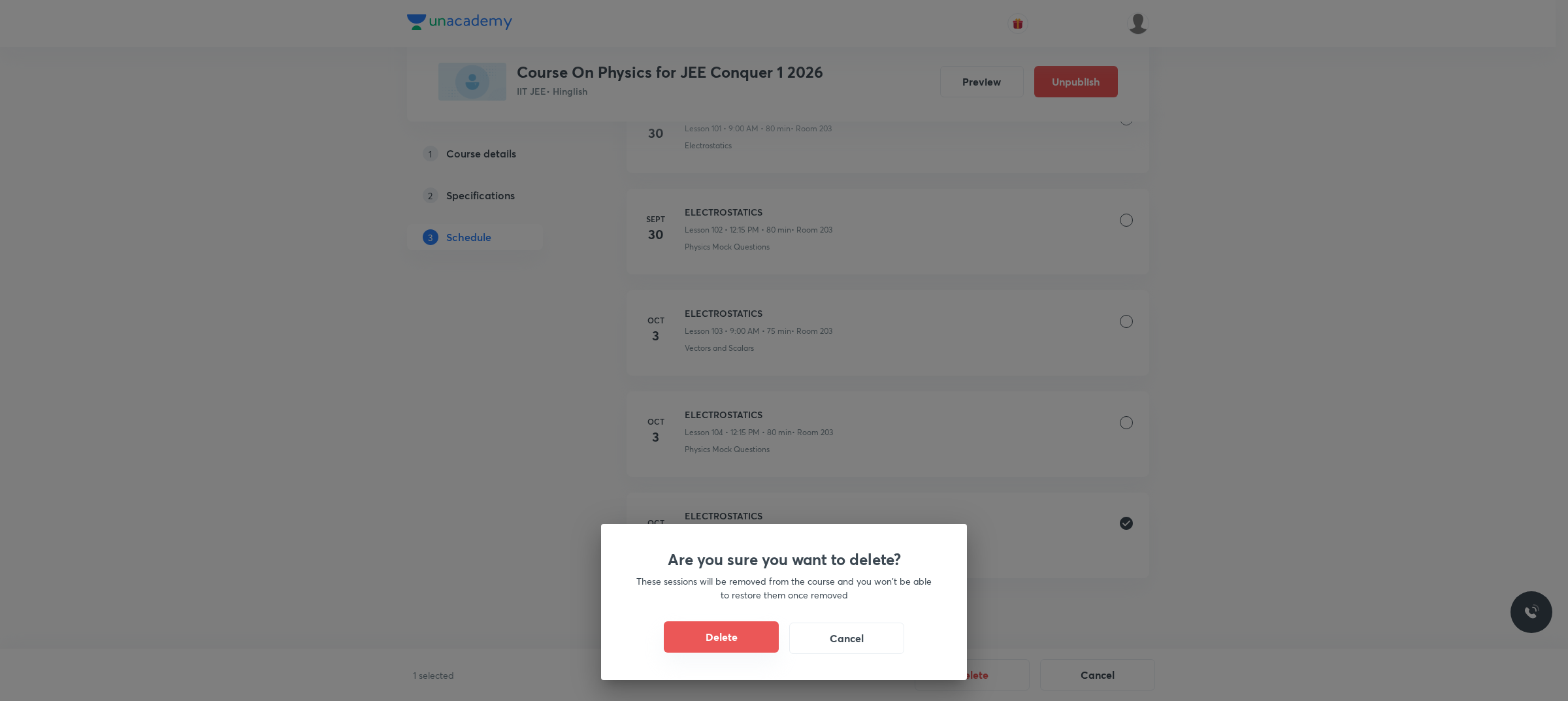
click at [732, 629] on button "Delete" at bounding box center [721, 637] width 115 height 32
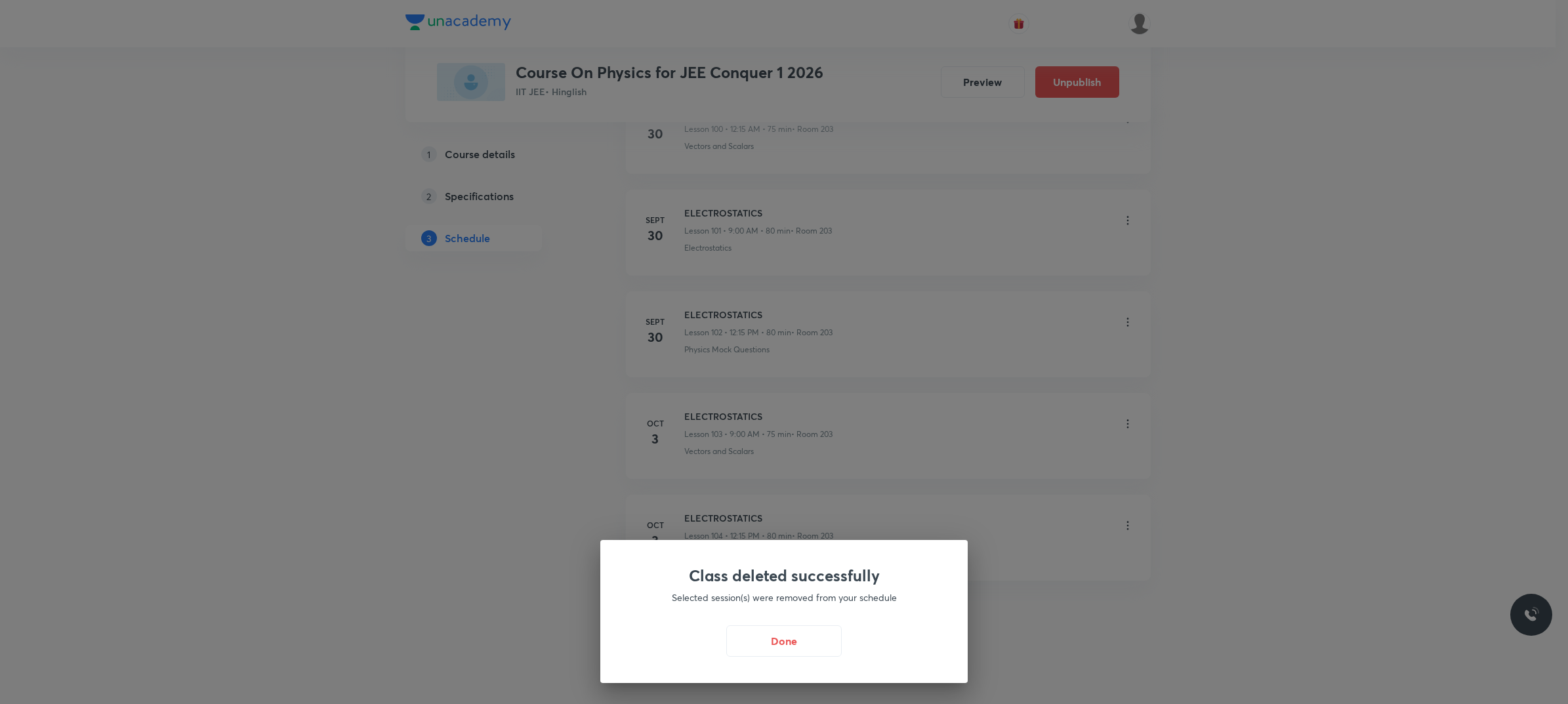
scroll to position [11035, 0]
click at [785, 645] on button "Done" at bounding box center [787, 639] width 116 height 32
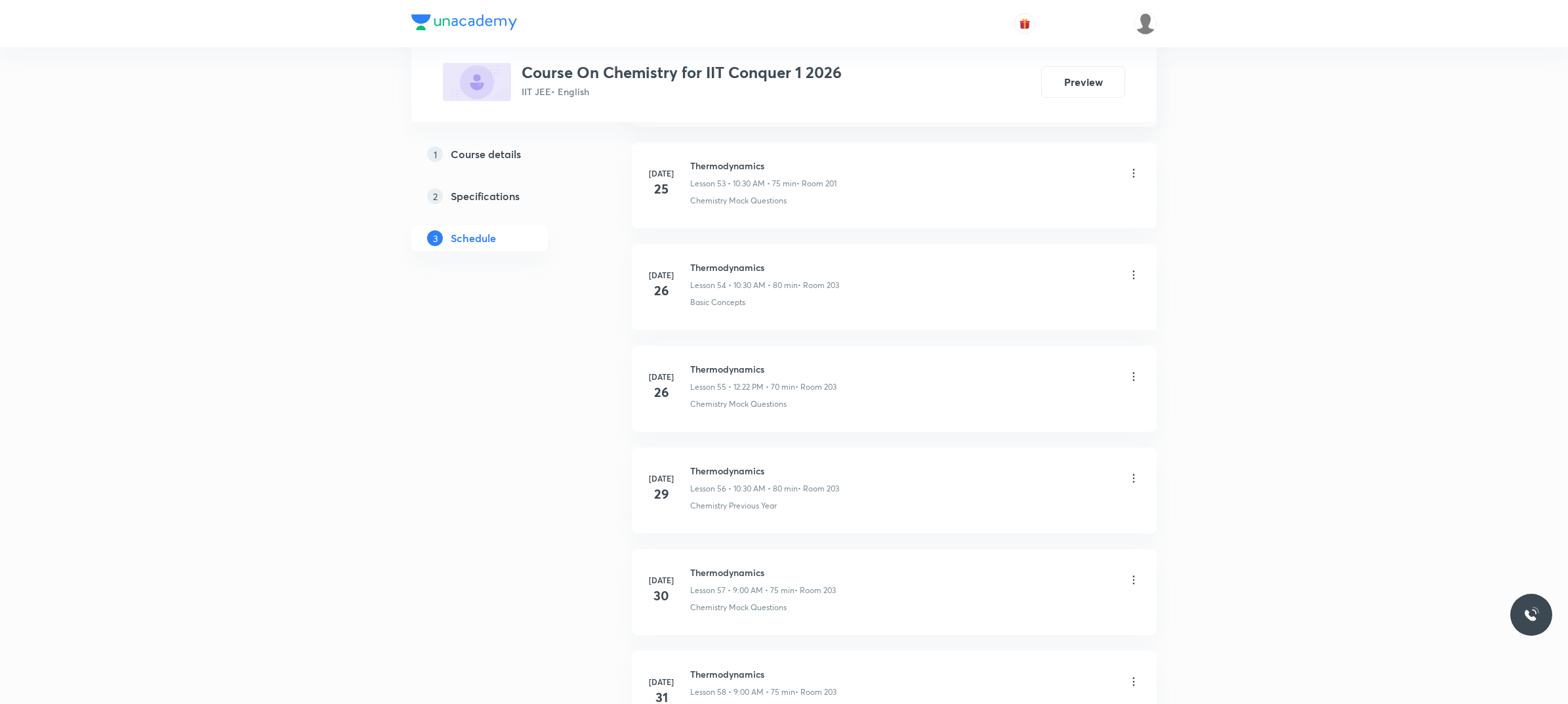
scroll to position [11544, 0]
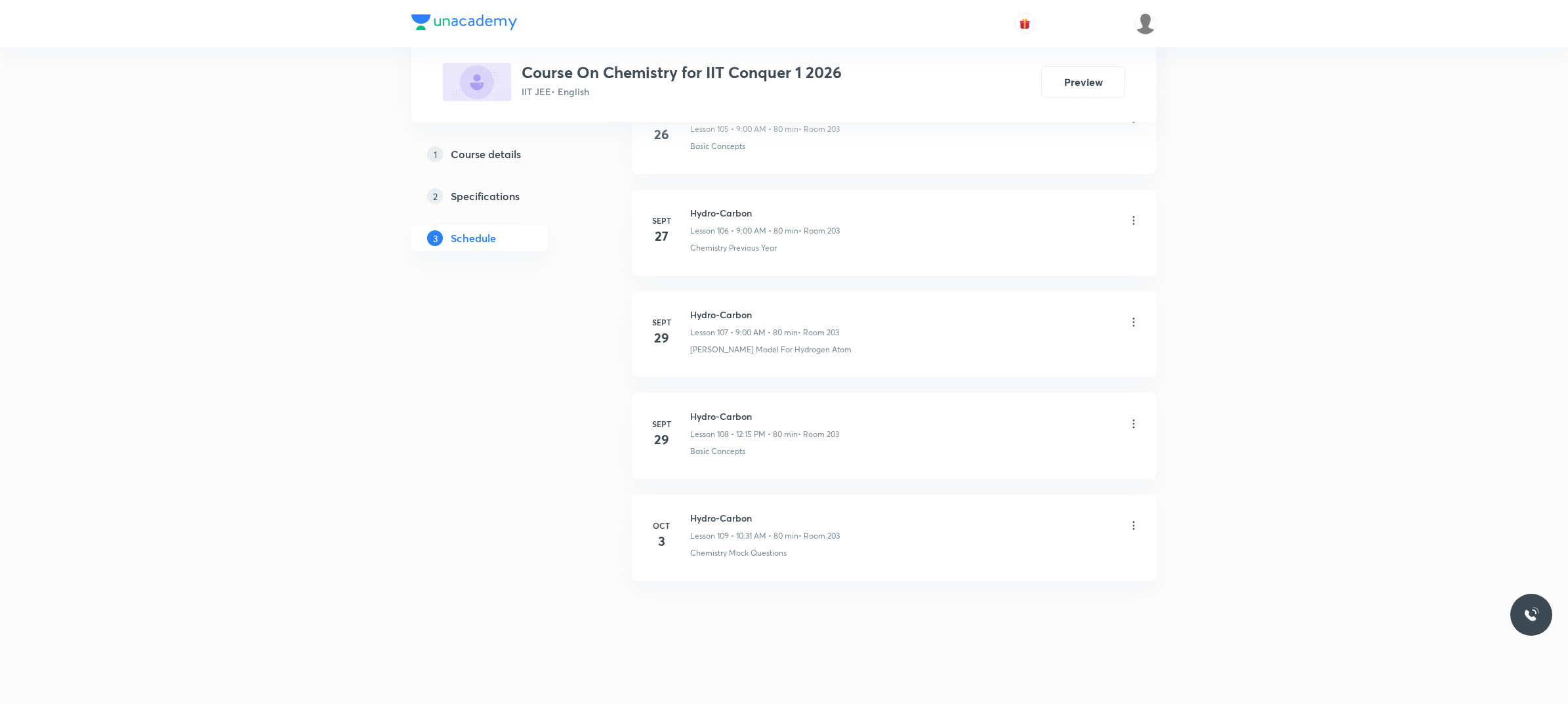
click at [696, 516] on h6 "Hydro-Carbon" at bounding box center [765, 518] width 149 height 14
copy h6 "Hydro-Carbon"
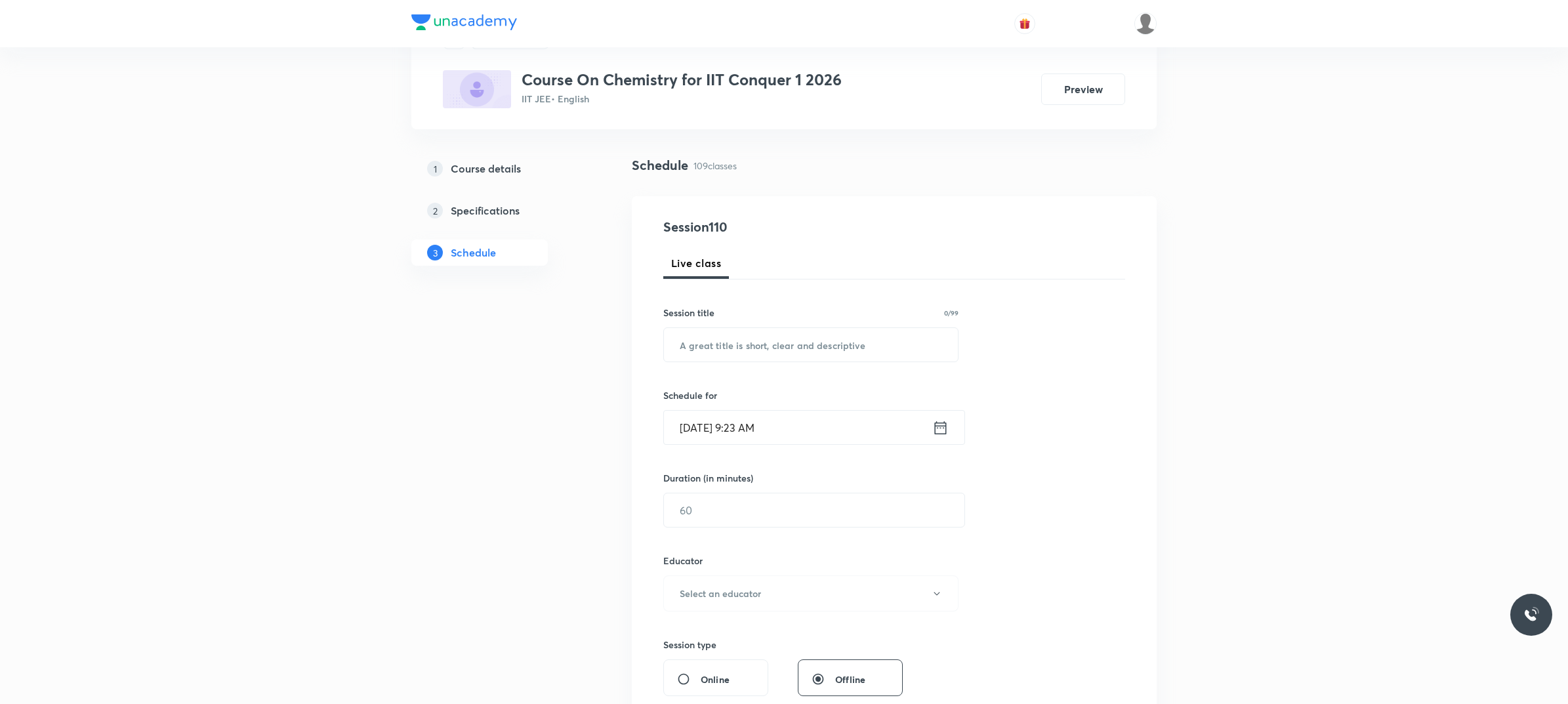
scroll to position [0, 0]
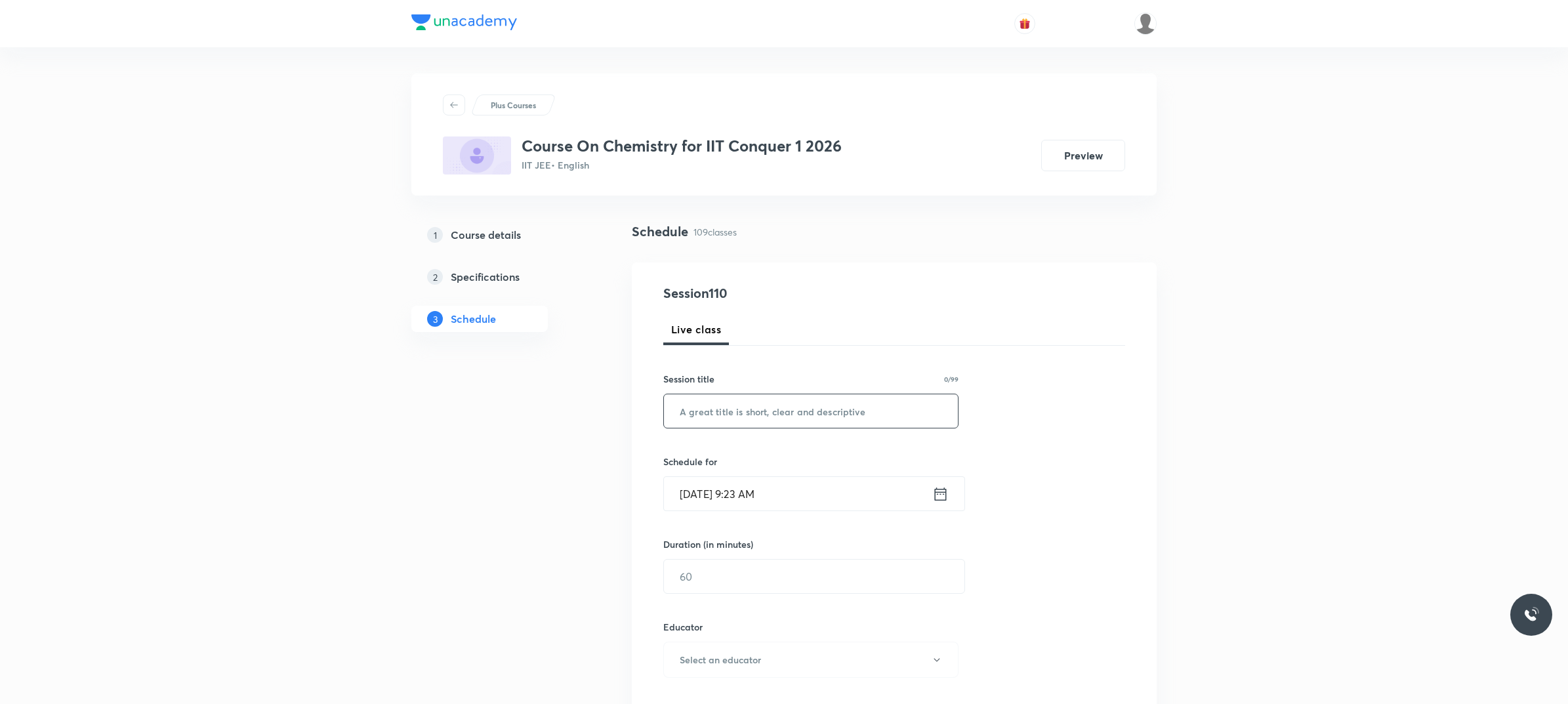
click at [747, 407] on input "text" at bounding box center [811, 411] width 294 height 34
paste input "Hydro-Carbon"
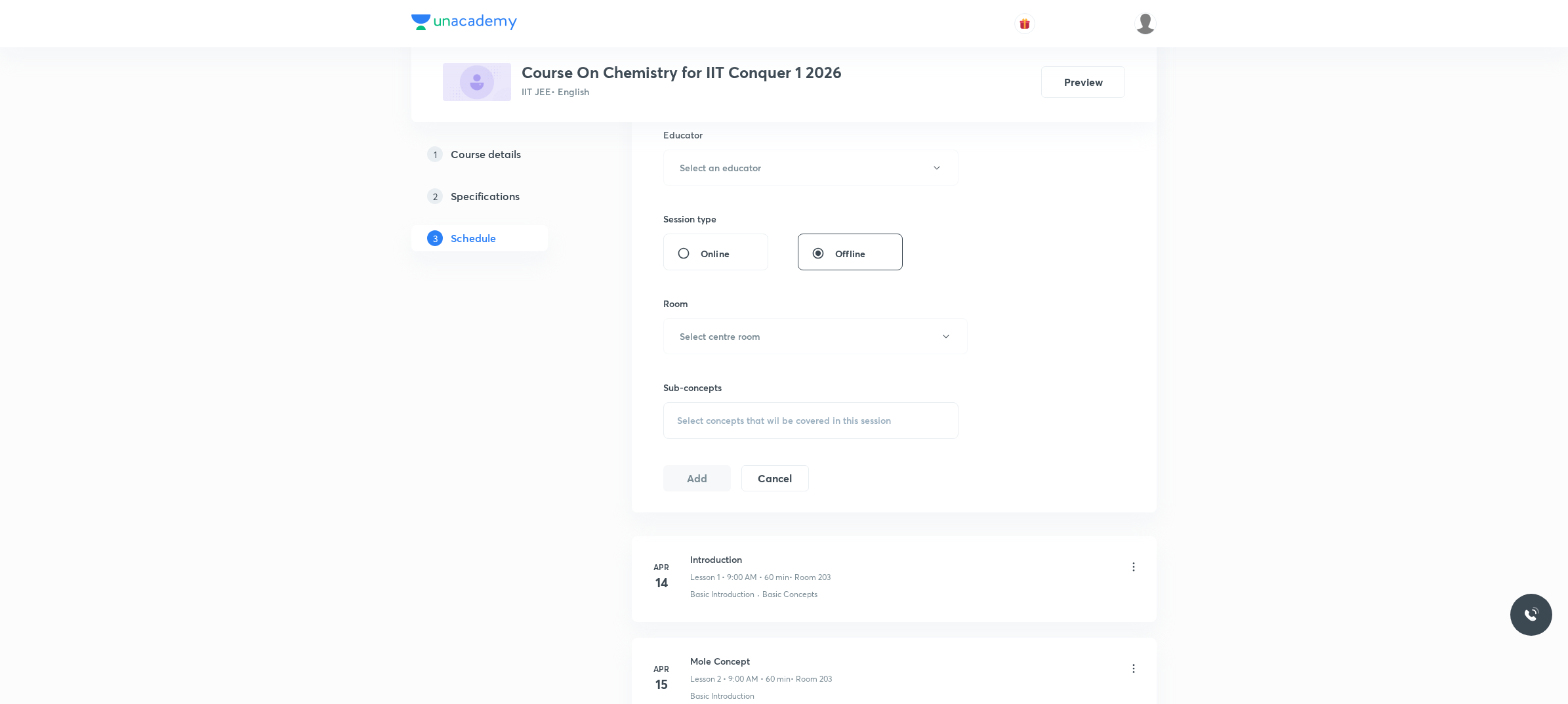
scroll to position [82, 0]
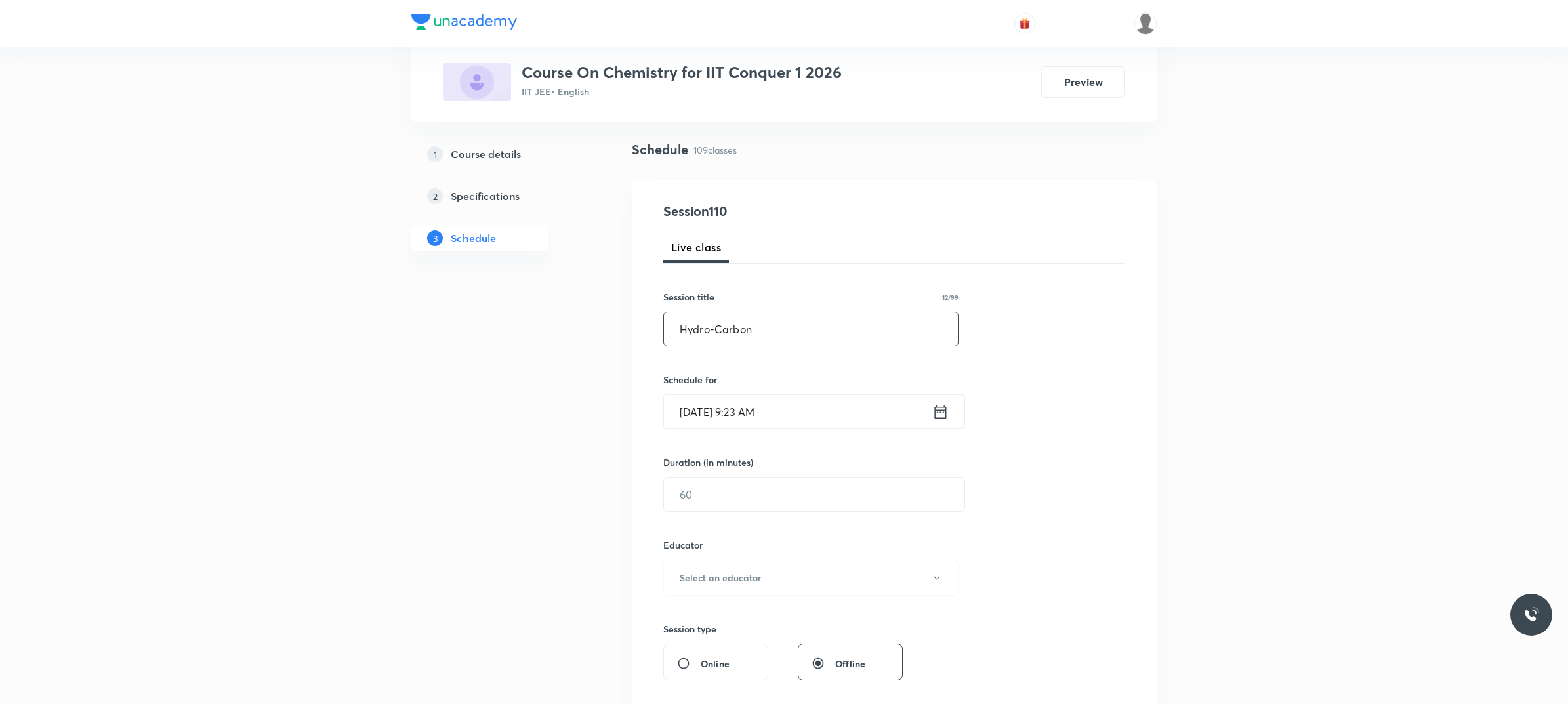
type input "Hydro-Carbon"
click at [788, 411] on input "Oct 4, 2025, 9:23 AM" at bounding box center [798, 411] width 268 height 34
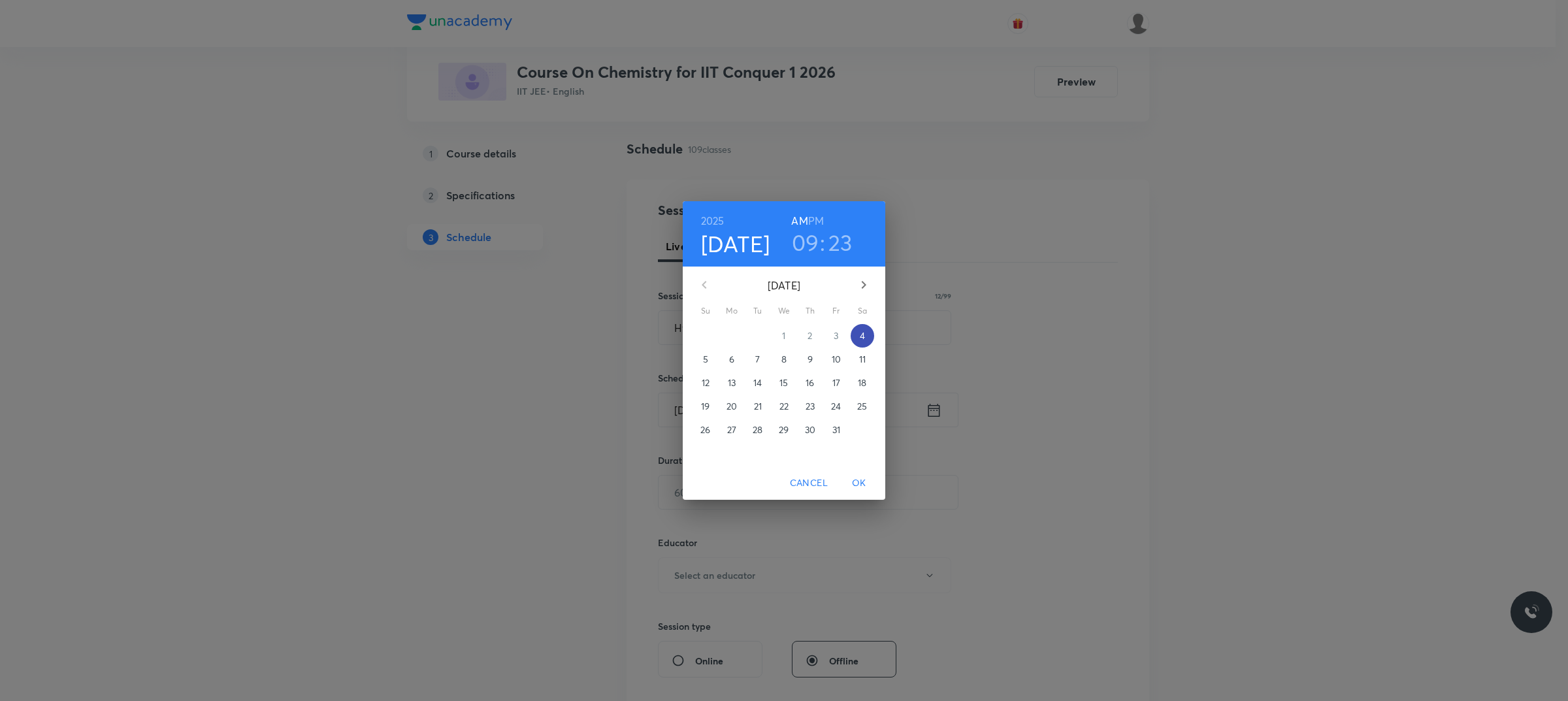
click at [858, 337] on span "4" at bounding box center [863, 335] width 23 height 13
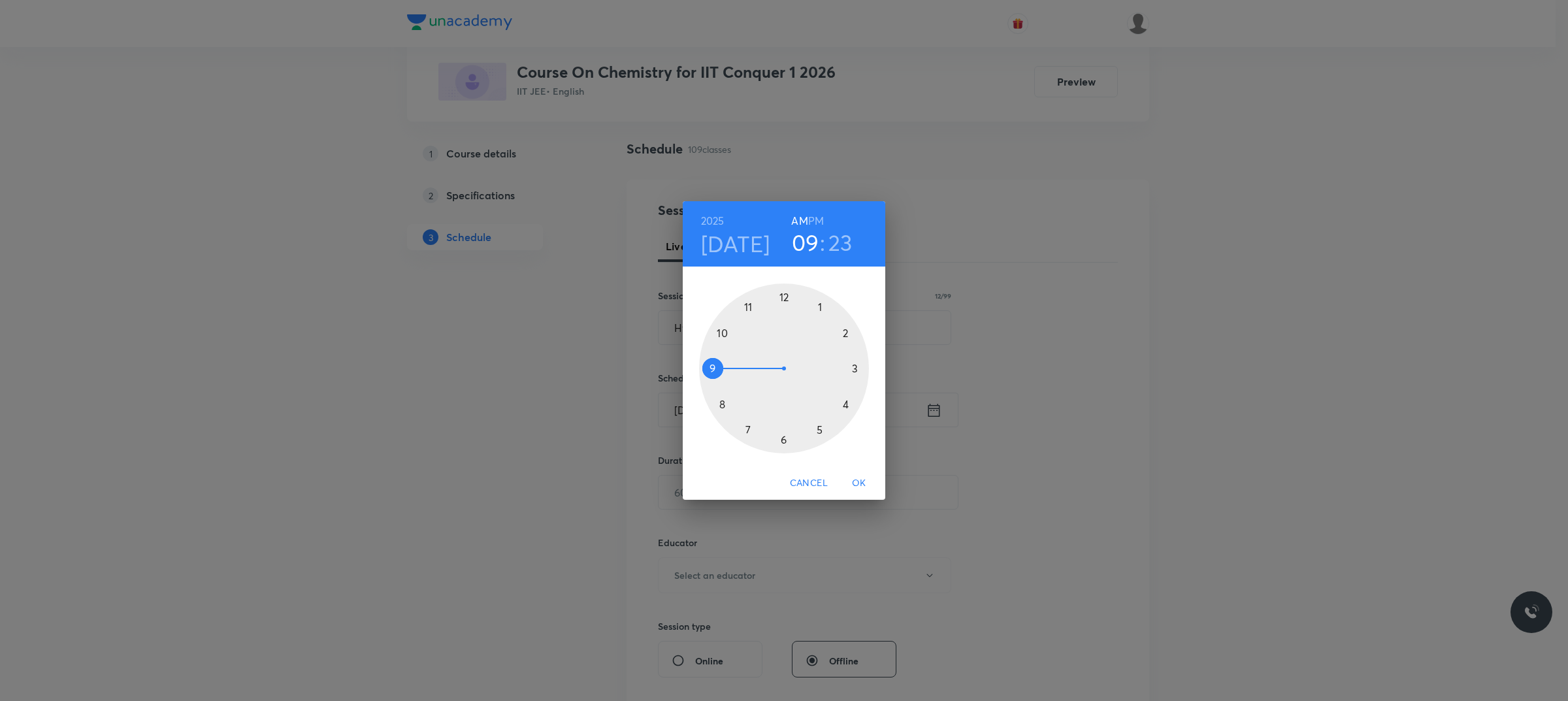
click at [712, 364] on div at bounding box center [784, 368] width 170 height 170
click at [824, 425] on div at bounding box center [784, 368] width 170 height 170
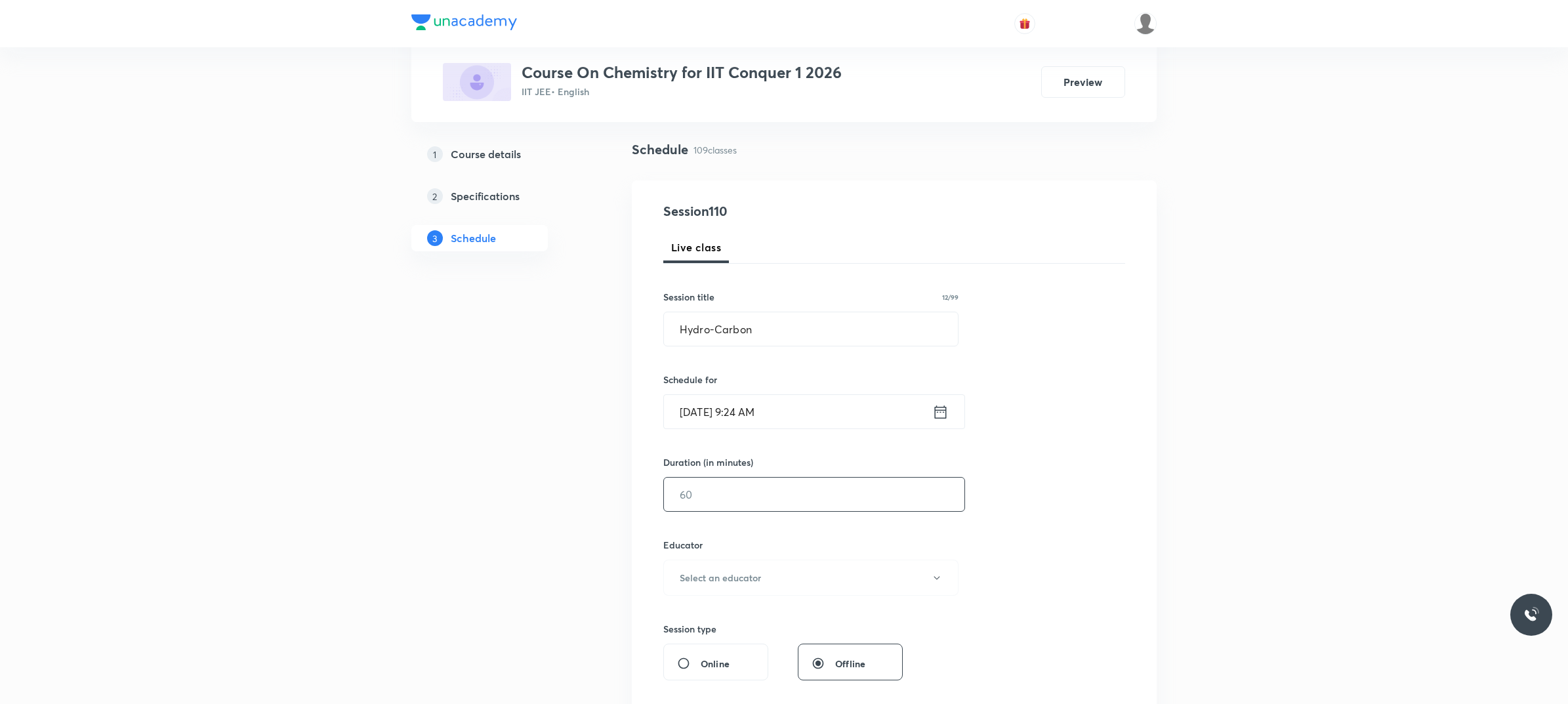
click at [797, 495] on input "text" at bounding box center [814, 494] width 300 height 34
type input "80"
click at [796, 563] on button "Select an educator" at bounding box center [811, 577] width 295 height 36
click at [761, 563] on span "Ishtiyaque Ahmad" at bounding box center [812, 645] width 287 height 14
click at [774, 563] on button "Ishtiyaque Ahmad" at bounding box center [811, 577] width 295 height 36
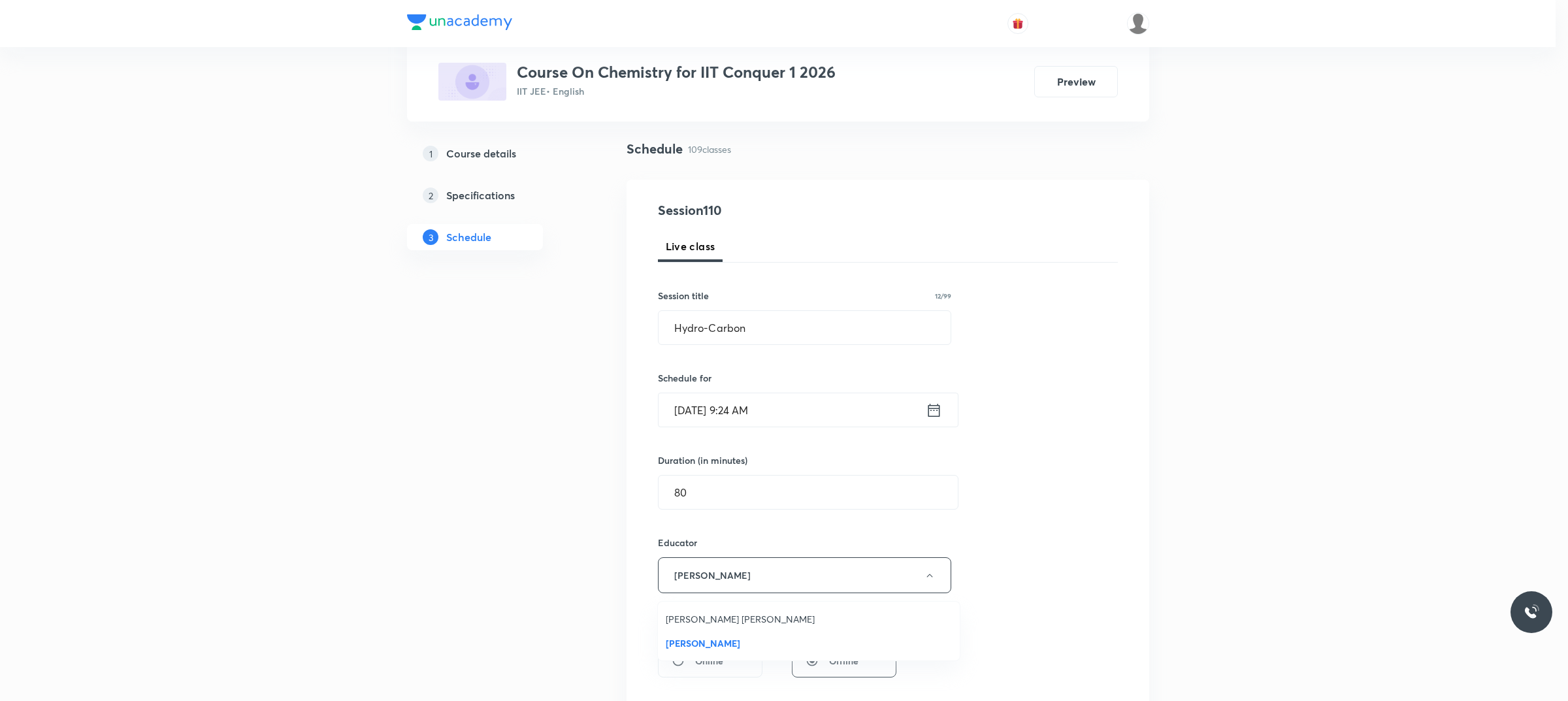
click at [755, 560] on span "Vikash Kumar Maury" at bounding box center [808, 619] width 286 height 14
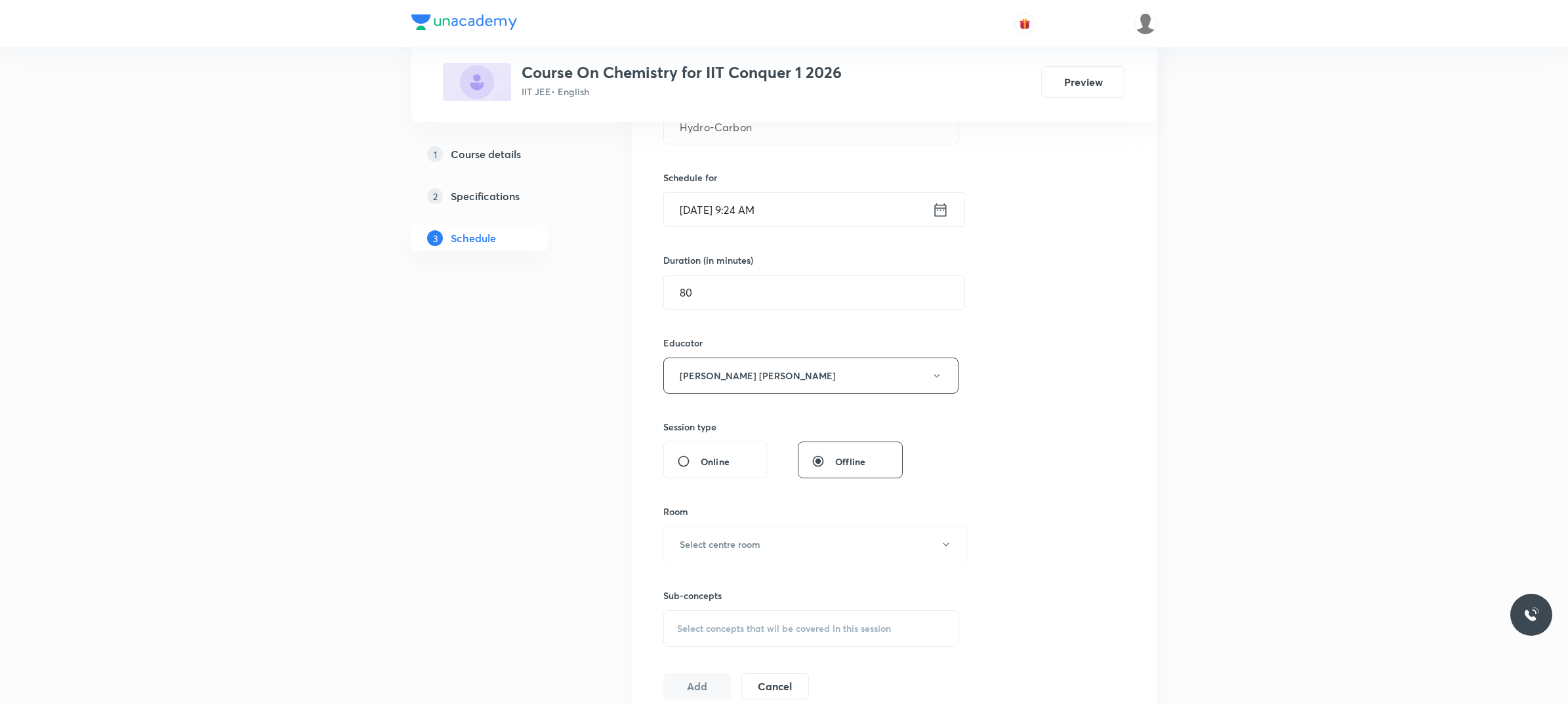
scroll to position [328, 0]
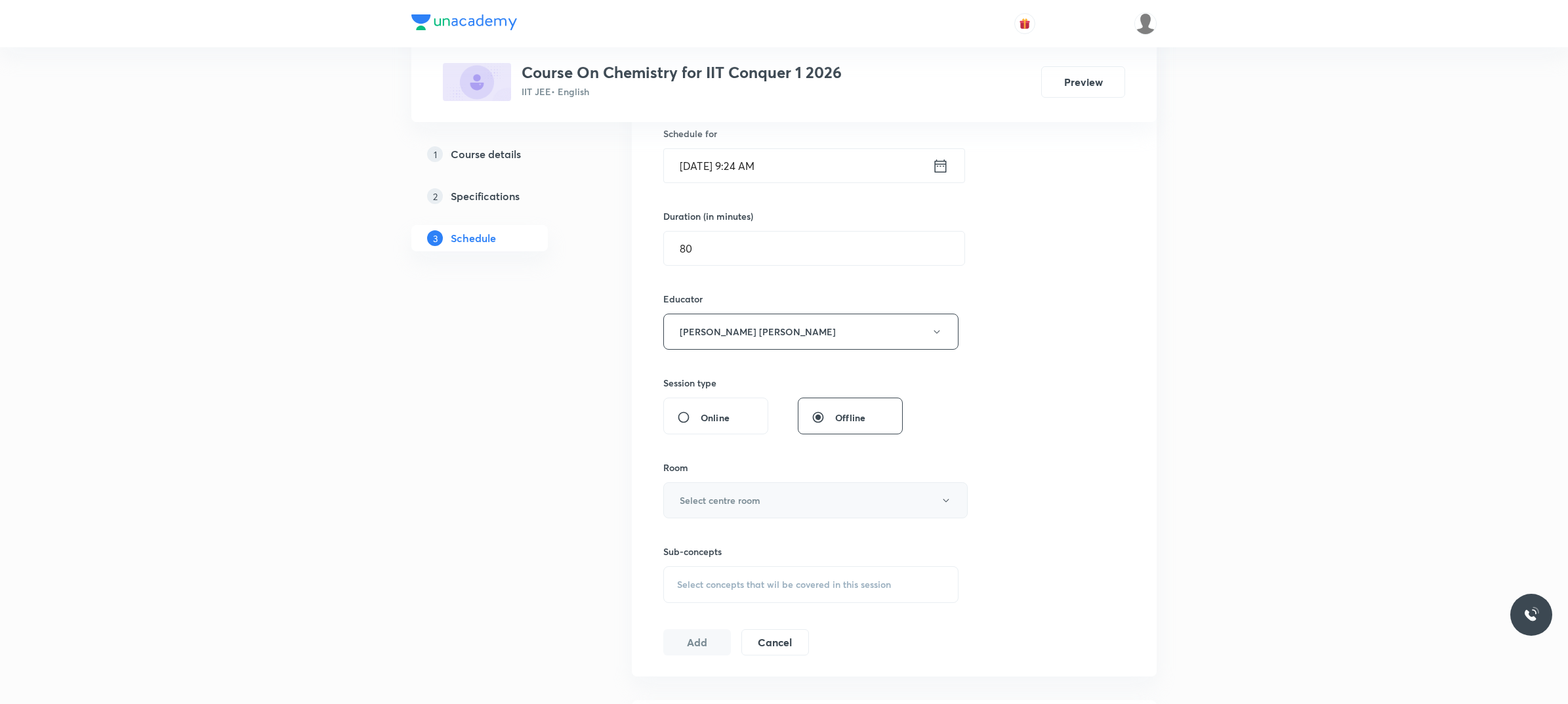
click at [777, 487] on button "Select centre room" at bounding box center [816, 500] width 305 height 36
click at [686, 563] on li "203" at bounding box center [812, 592] width 303 height 24
click at [695, 563] on div "Select concepts that wil be covered in this session" at bounding box center [811, 584] width 295 height 37
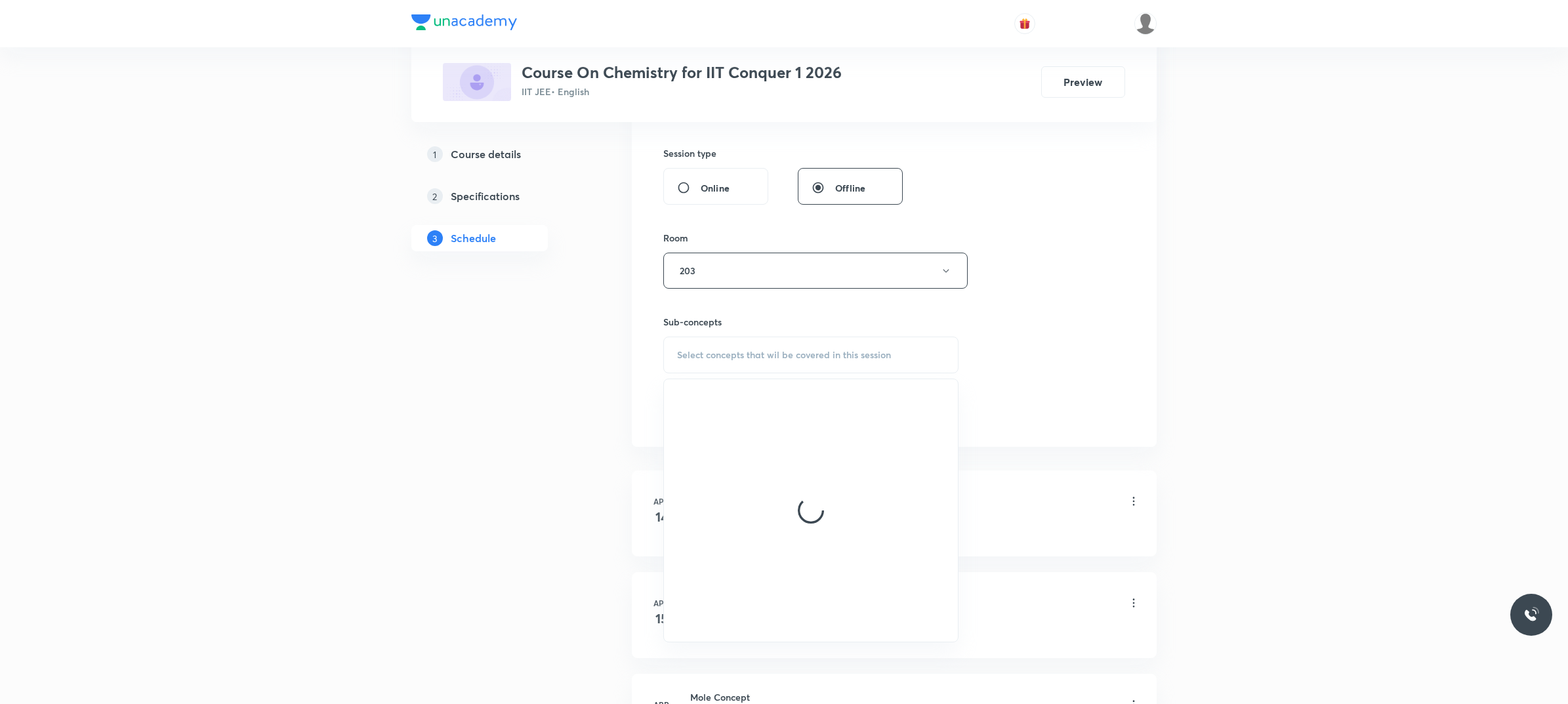
scroll to position [574, 0]
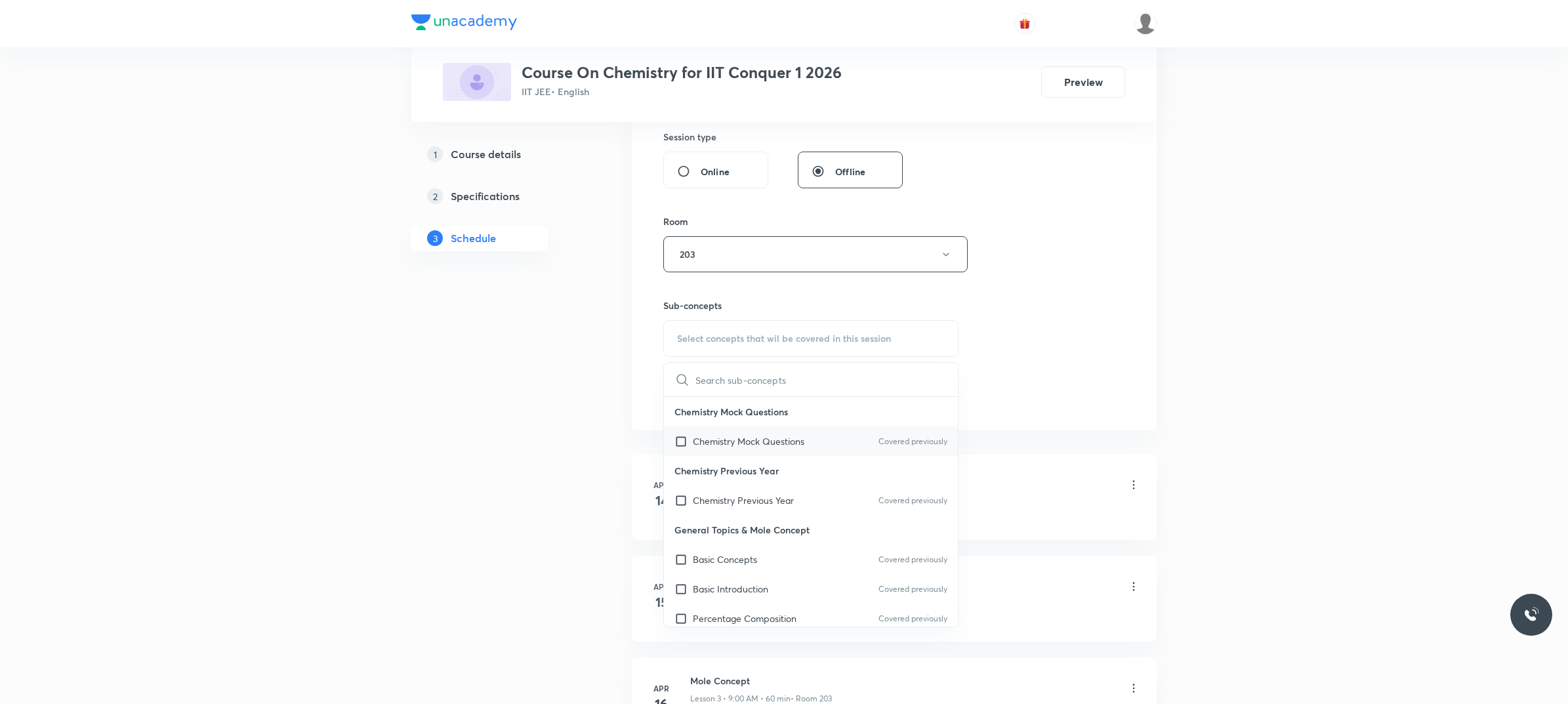
click at [765, 443] on p "Chemistry Mock Questions" at bounding box center [748, 441] width 112 height 14
checkbox input "true"
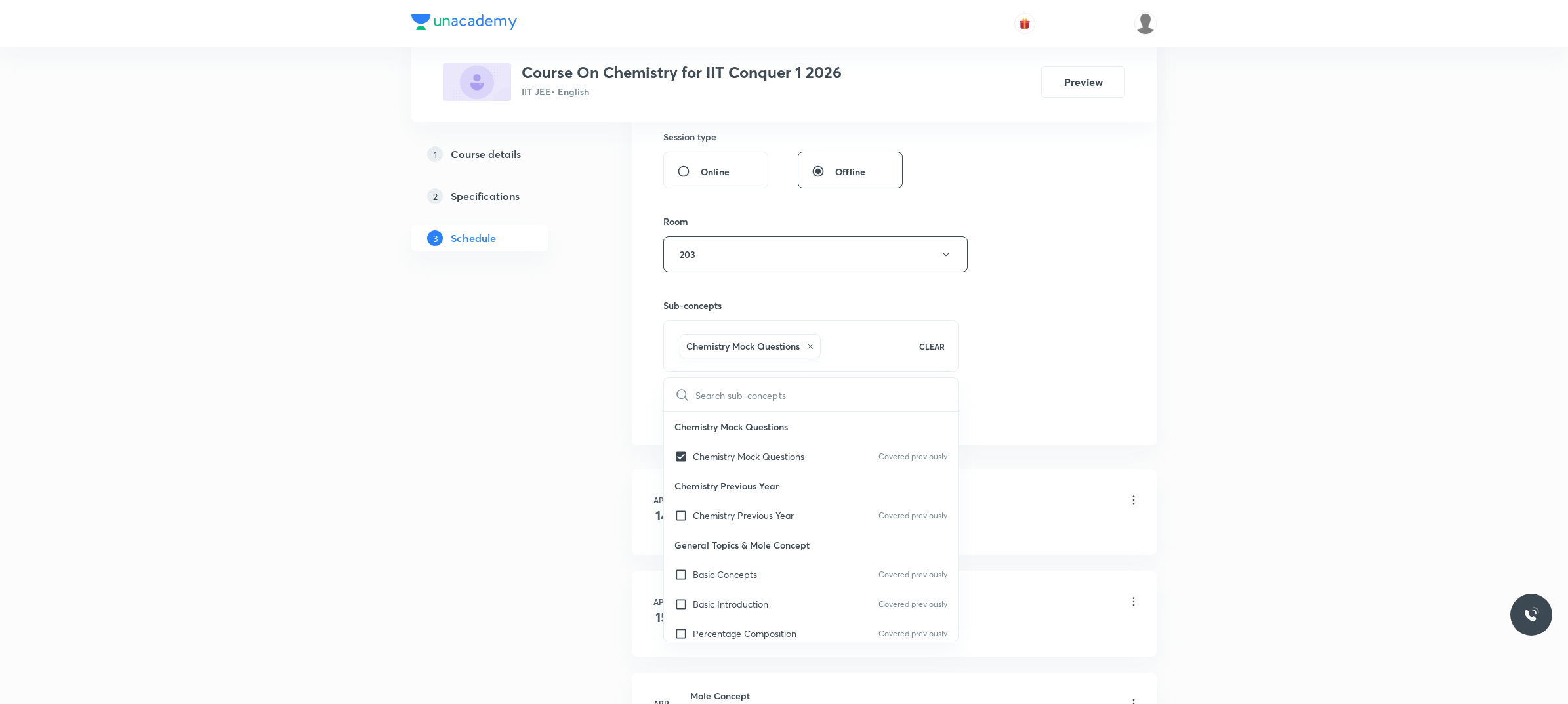
click at [1058, 340] on div "Session 110 Live class Session title 12/99 Hydro-Carbon ​ Schedule for Oct 4, 2…" at bounding box center [894, 67] width 462 height 715
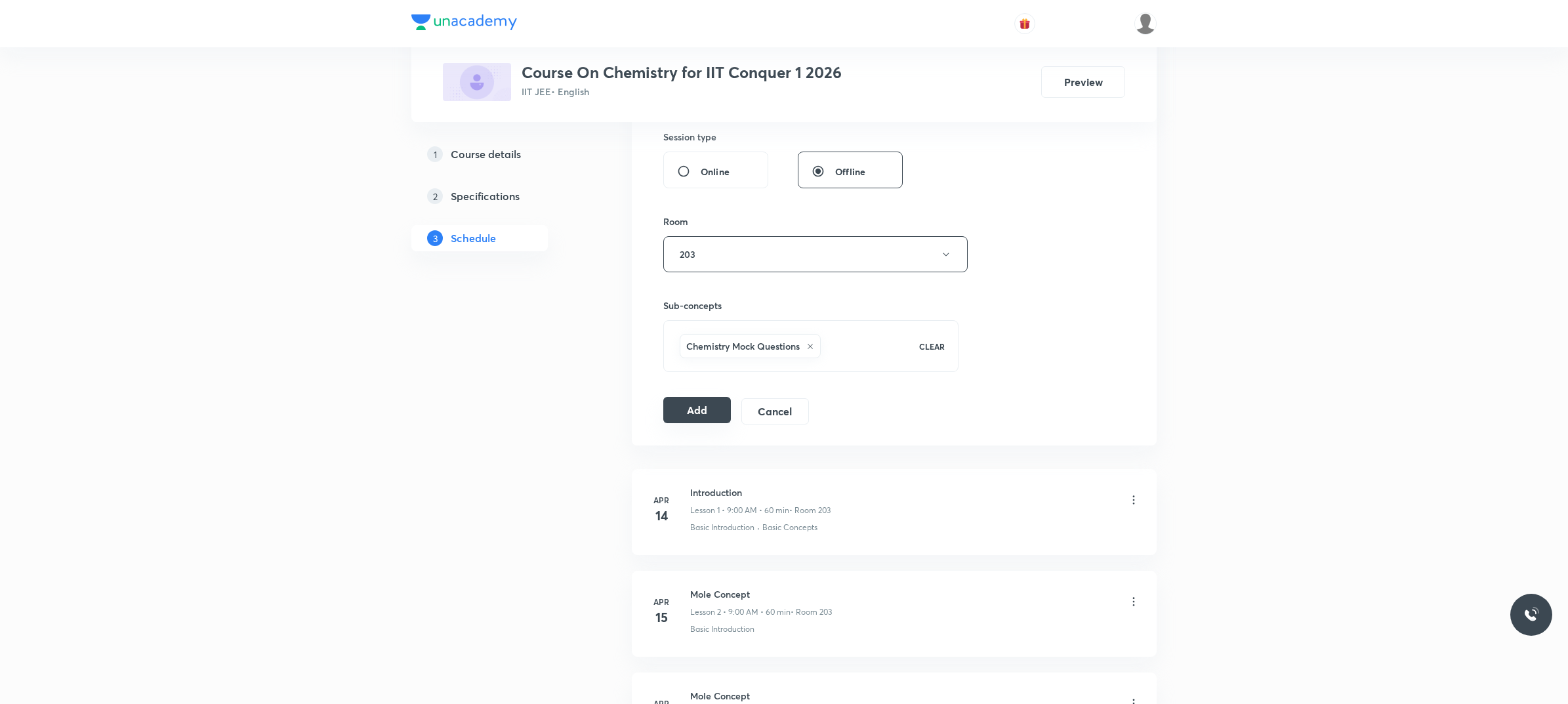
click at [707, 404] on button "Add" at bounding box center [697, 410] width 68 height 26
